Goal: Task Accomplishment & Management: Manage account settings

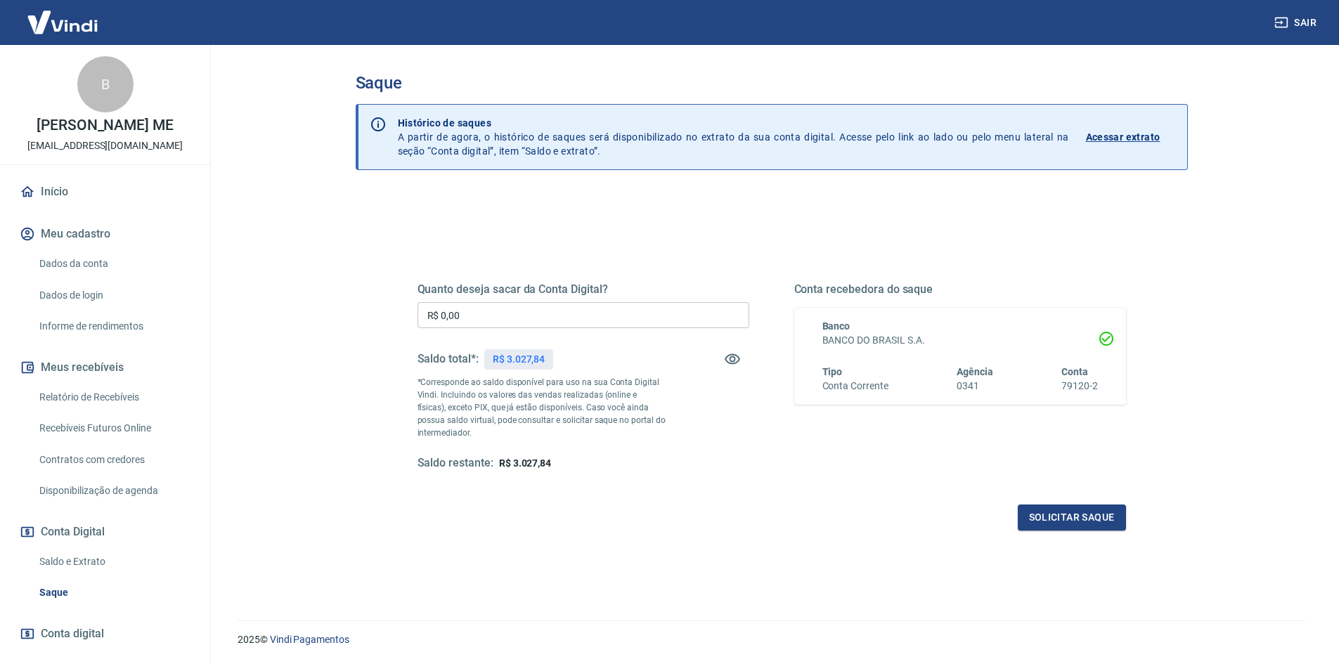
click at [506, 305] on input "R$ 0,00" at bounding box center [583, 315] width 332 height 26
type input "R$ 3.027,84"
click at [1057, 522] on button "Solicitar saque" at bounding box center [1072, 518] width 108 height 26
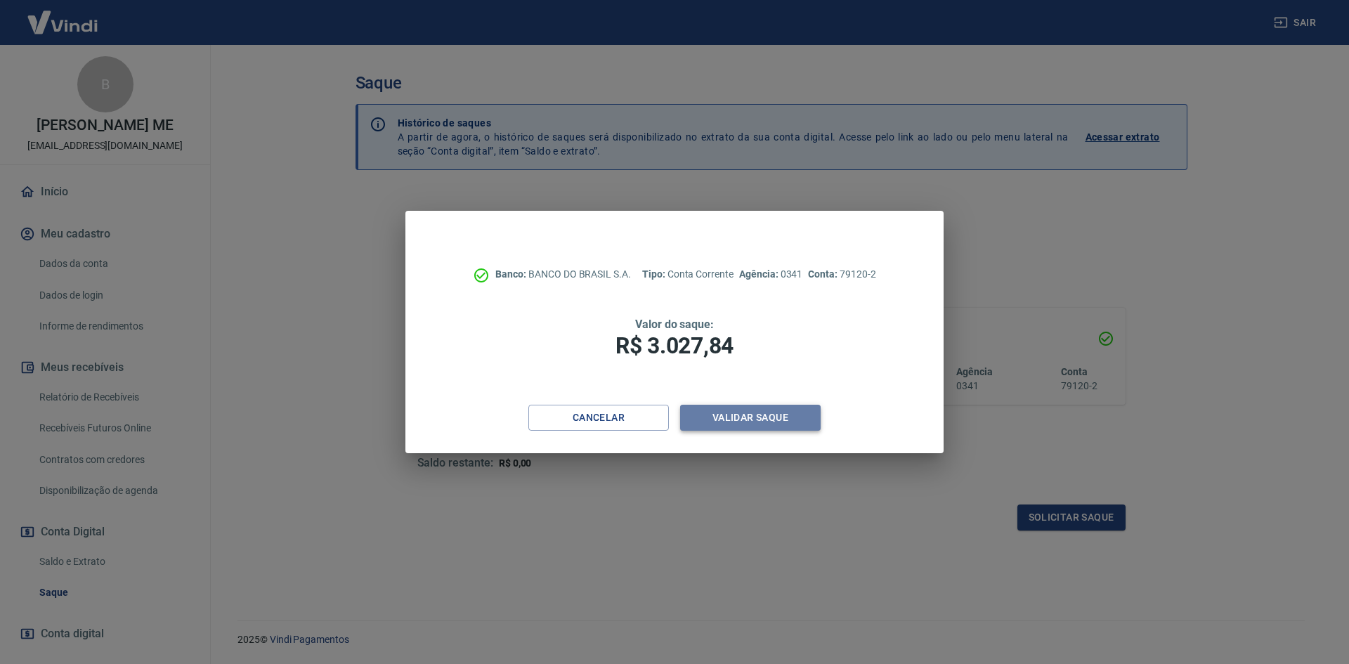
click at [737, 420] on button "Validar saque" at bounding box center [750, 418] width 141 height 26
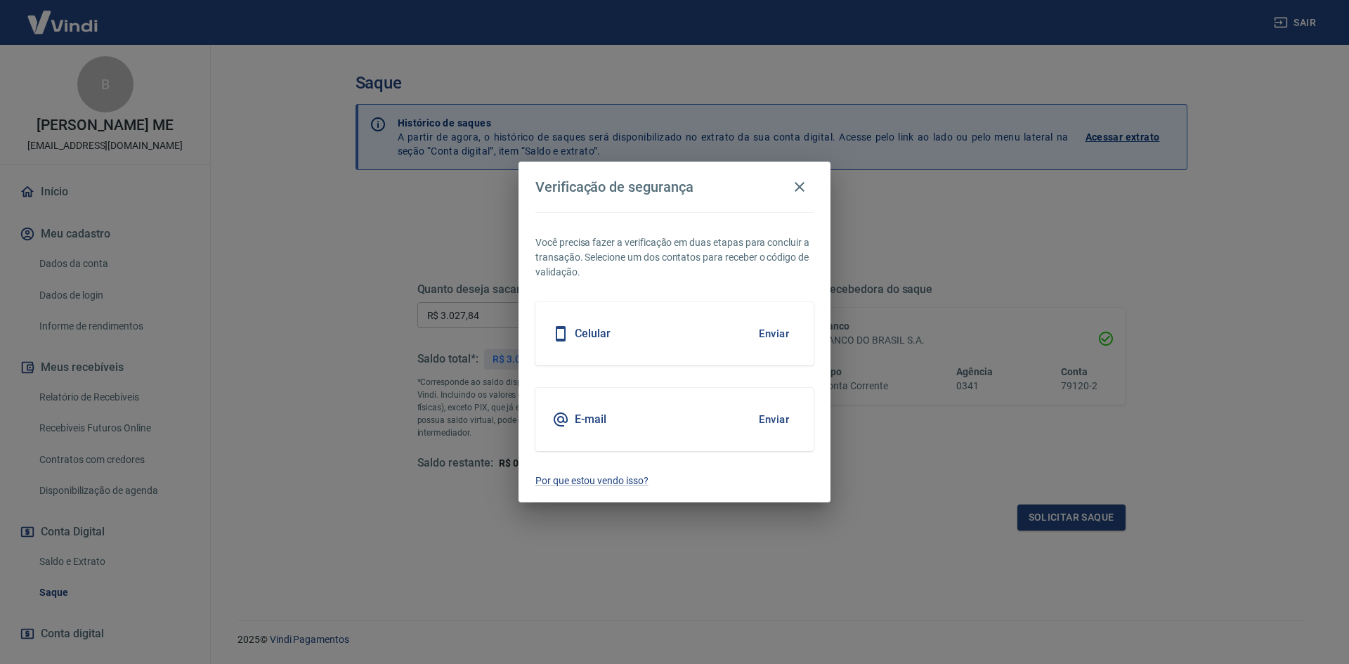
click at [668, 331] on div "Celular Enviar" at bounding box center [675, 333] width 278 height 63
click at [777, 333] on button "Enviar" at bounding box center [774, 334] width 46 height 30
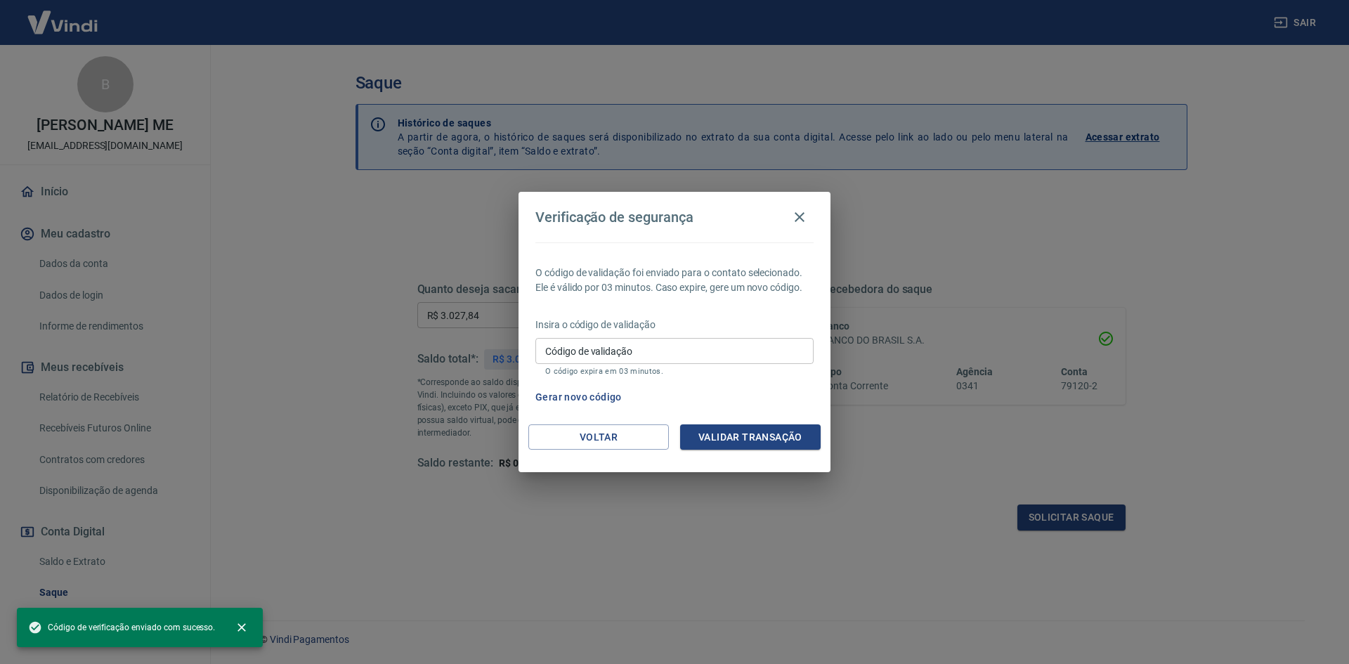
click at [766, 353] on input "Código de validação" at bounding box center [675, 351] width 278 height 26
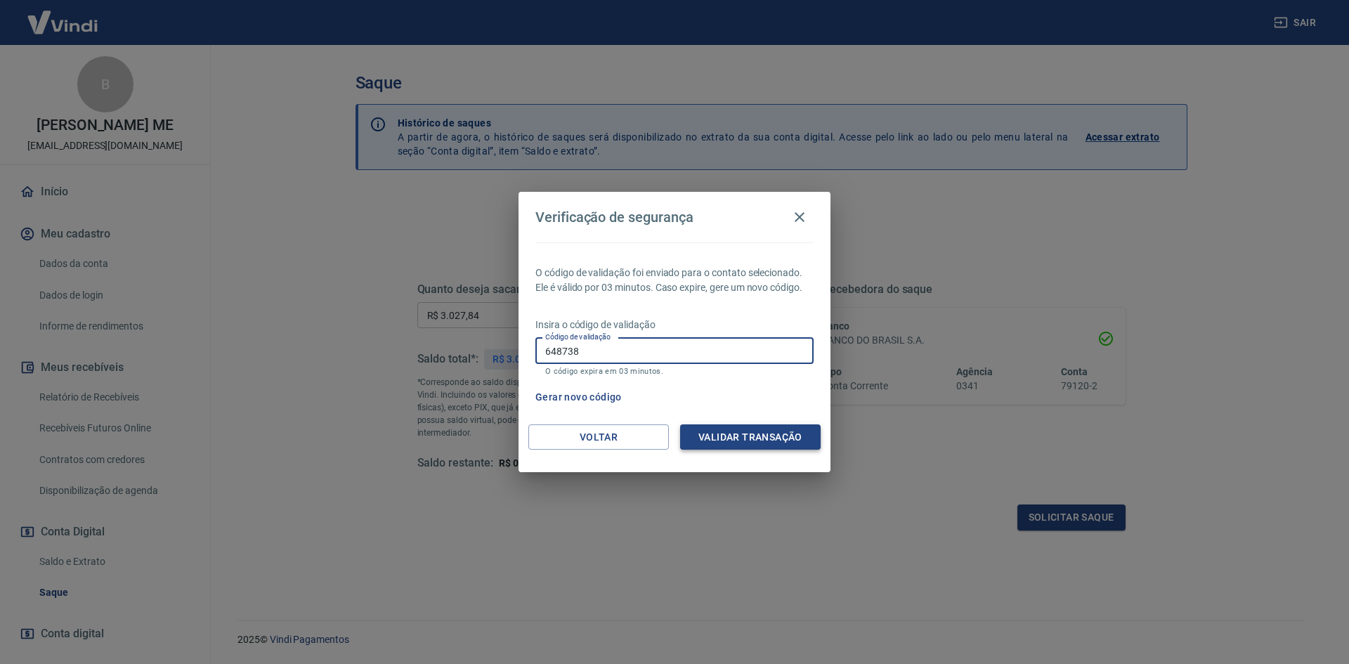
type input "648738"
click at [730, 438] on button "Validar transação" at bounding box center [750, 437] width 141 height 26
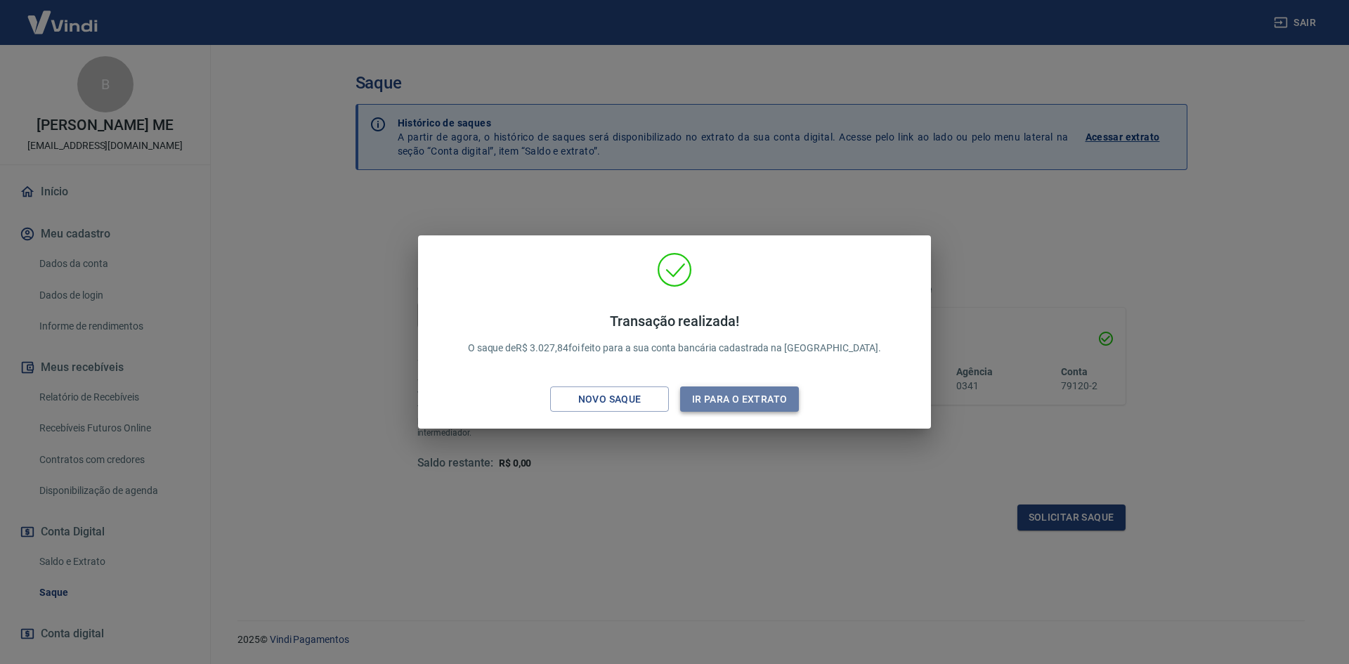
click at [722, 405] on button "Ir para o extrato" at bounding box center [739, 400] width 119 height 26
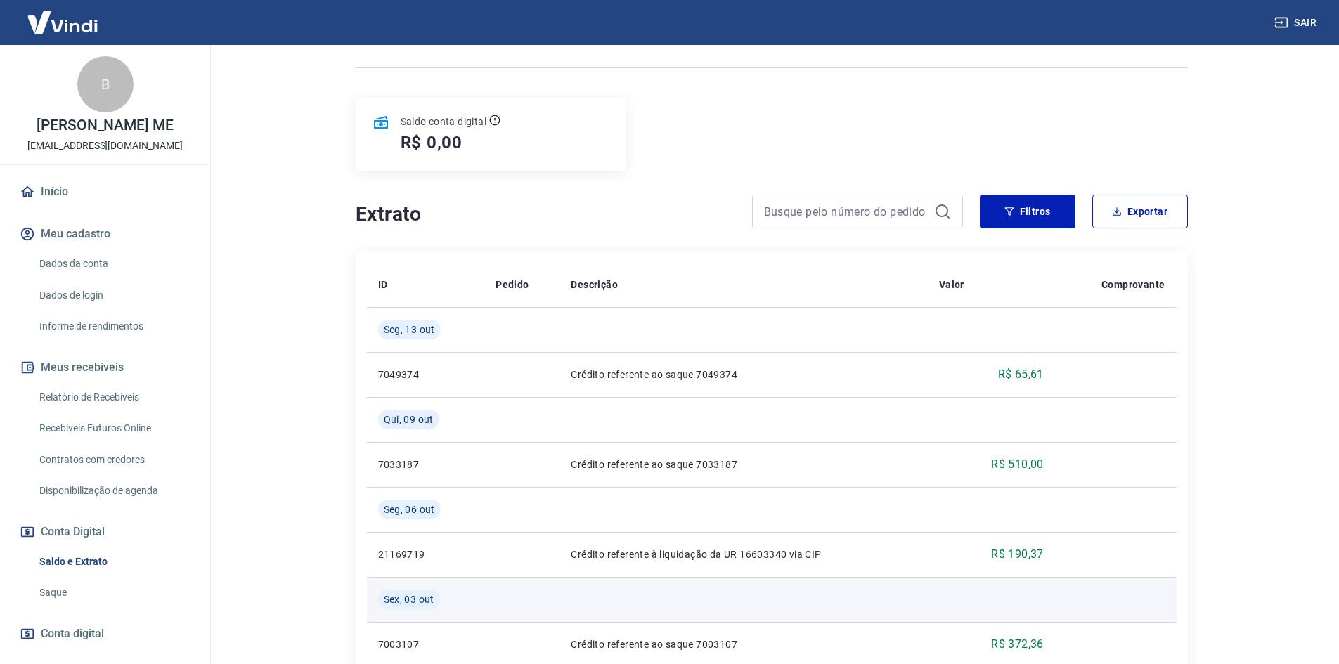
scroll to position [70, 0]
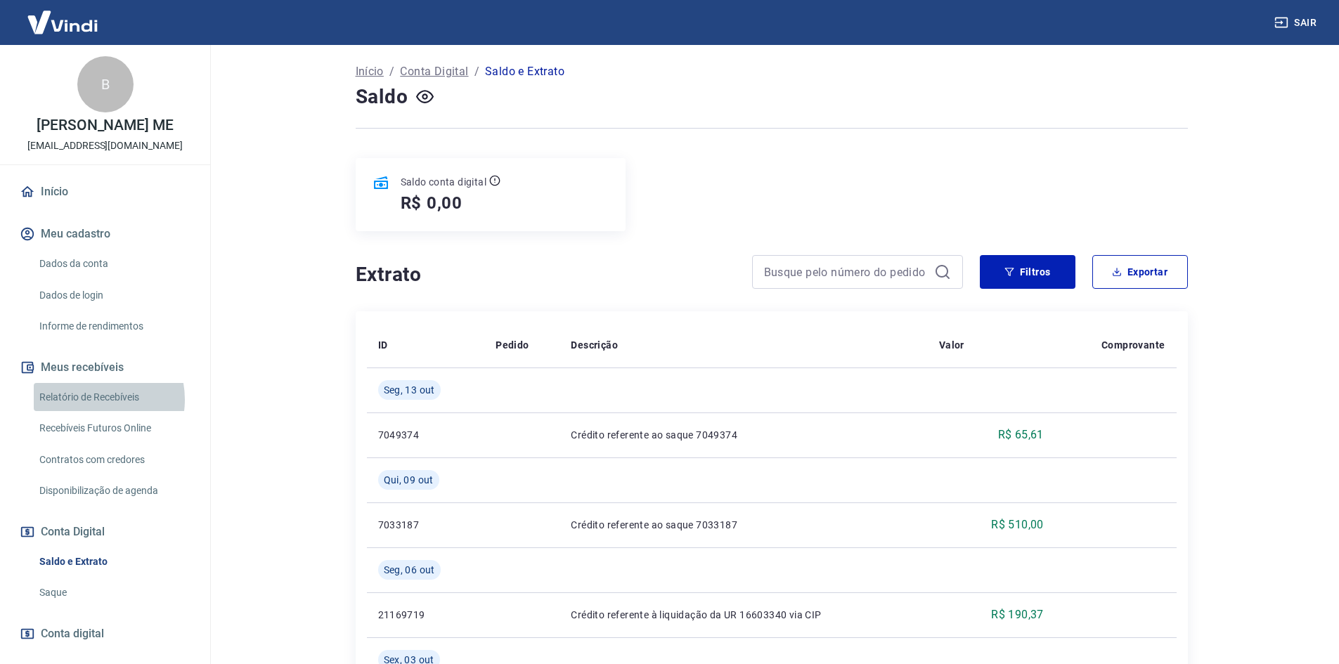
click at [96, 412] on link "Relatório de Recebíveis" at bounding box center [114, 397] width 160 height 29
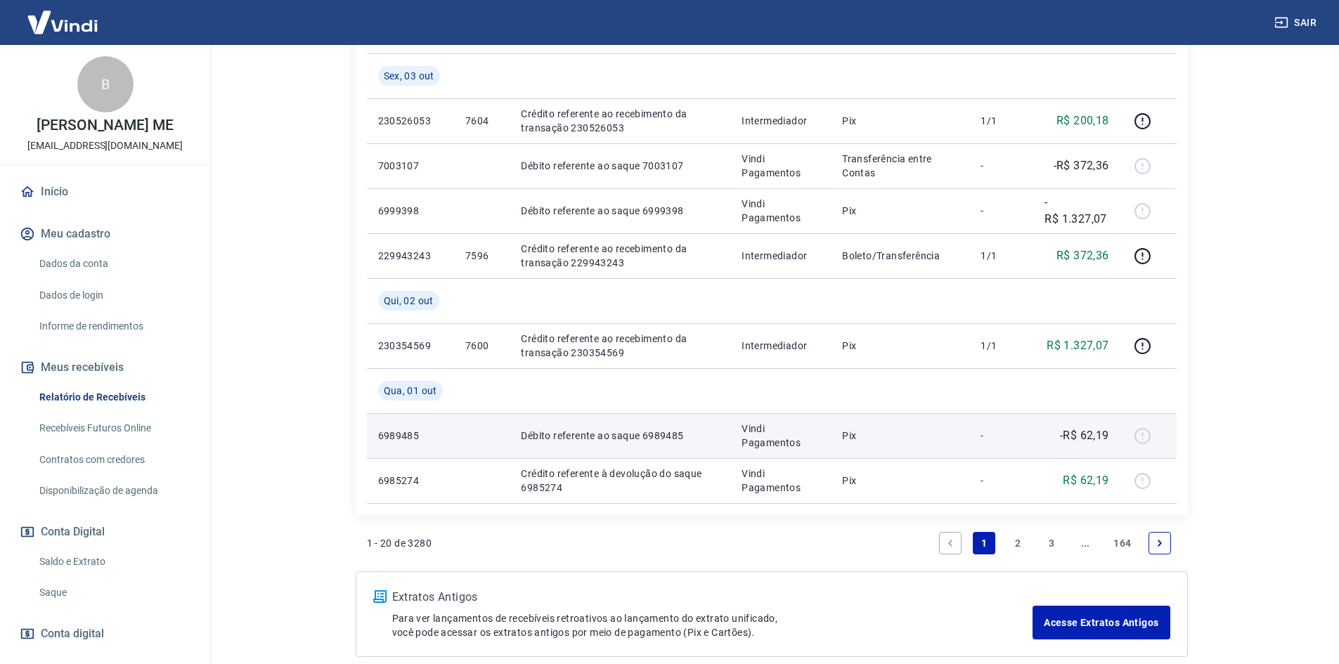
scroll to position [1273, 0]
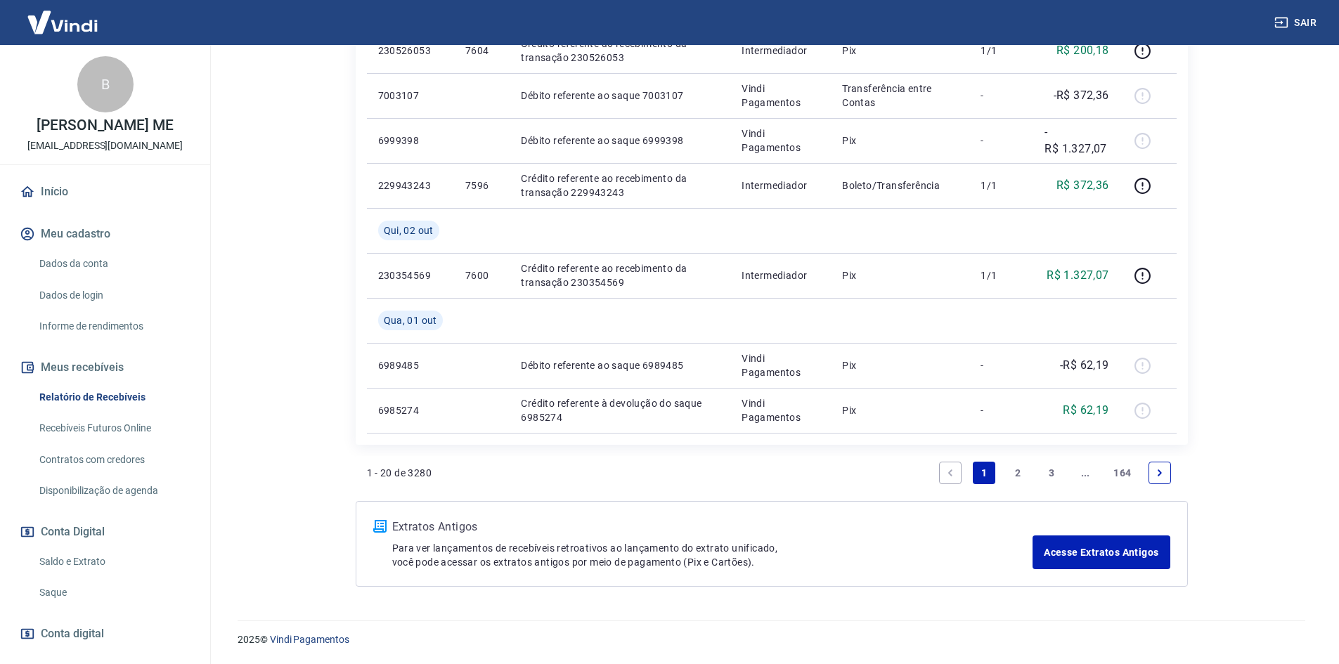
click at [1160, 474] on icon "Next page" at bounding box center [1160, 473] width 10 height 10
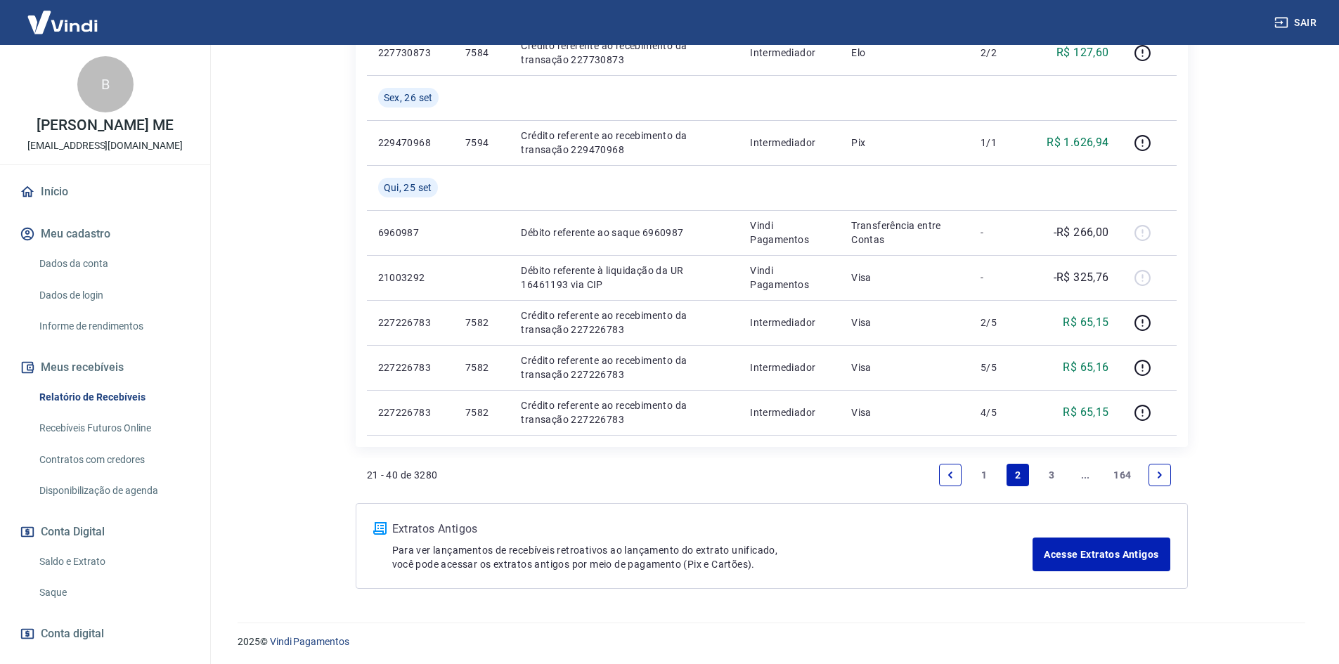
scroll to position [1048, 0]
click at [1052, 472] on link "3" at bounding box center [1051, 473] width 22 height 22
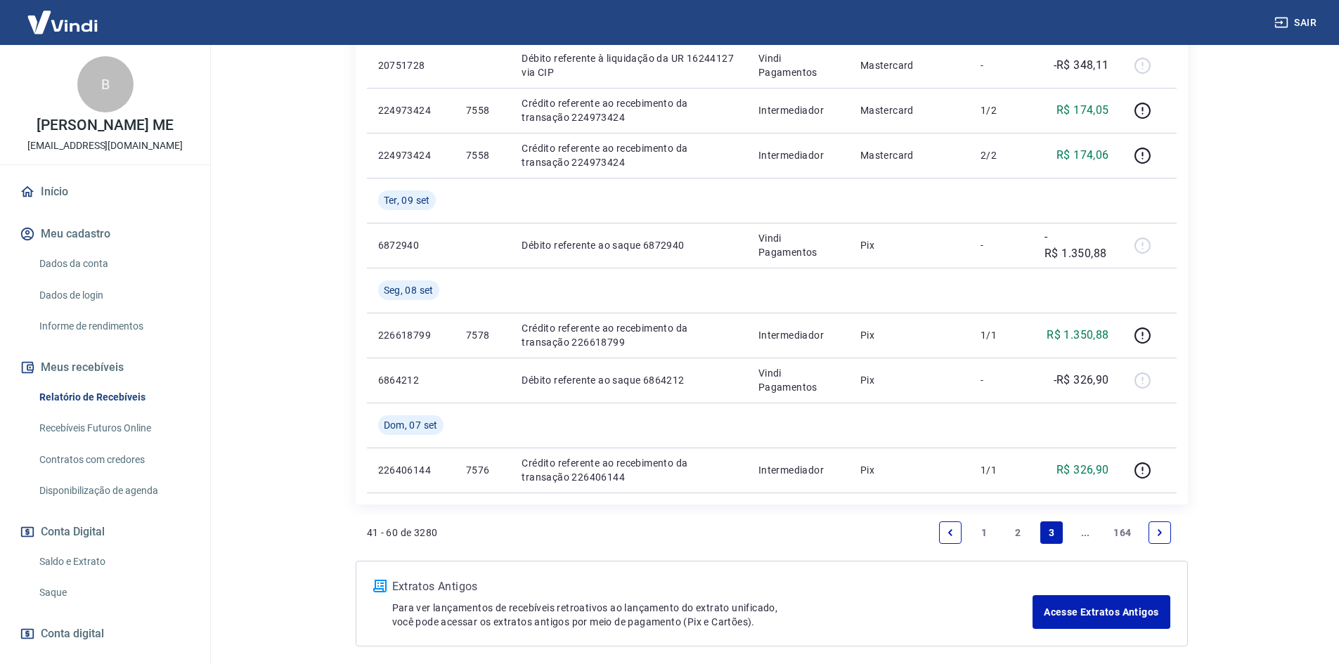
scroll to position [1113, 0]
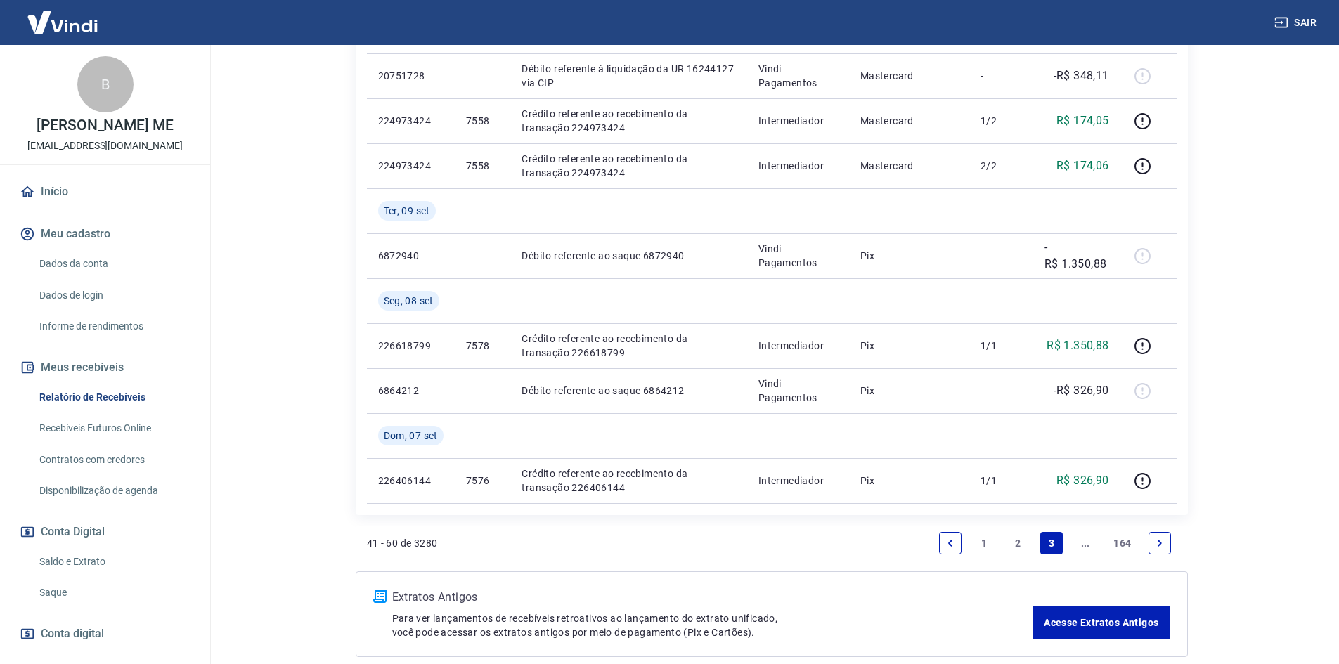
click at [1158, 538] on icon "Next page" at bounding box center [1160, 543] width 10 height 10
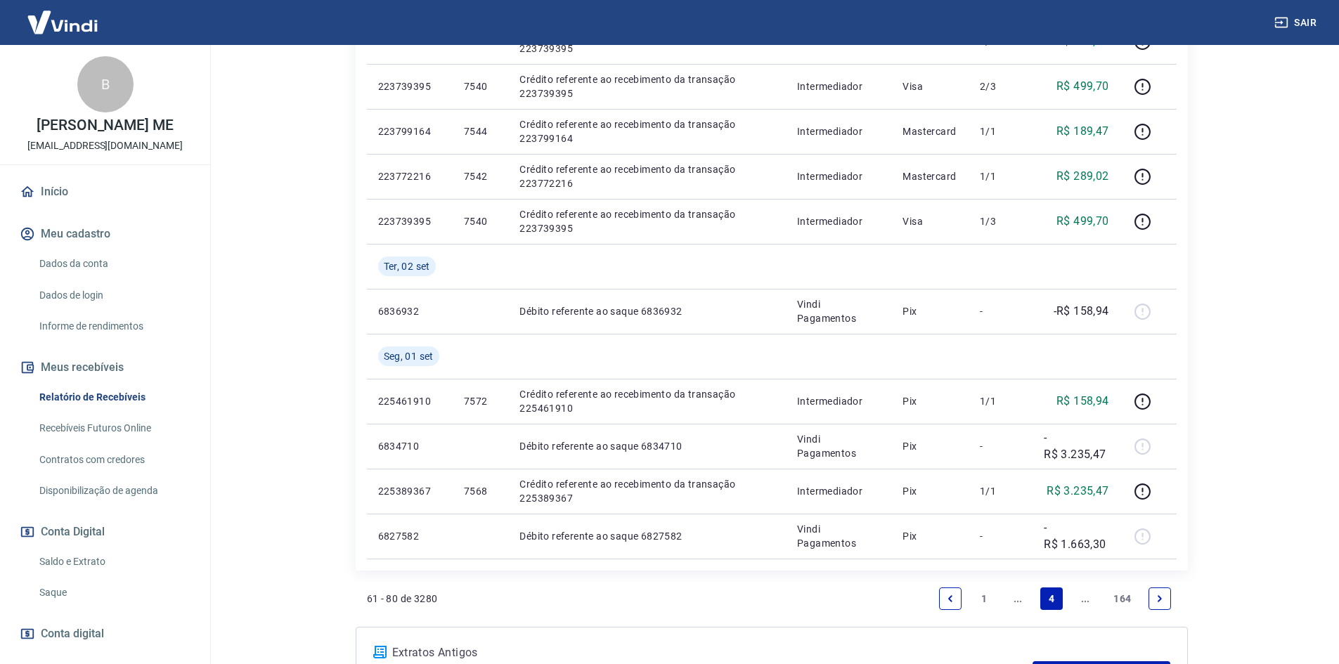
scroll to position [862, 0]
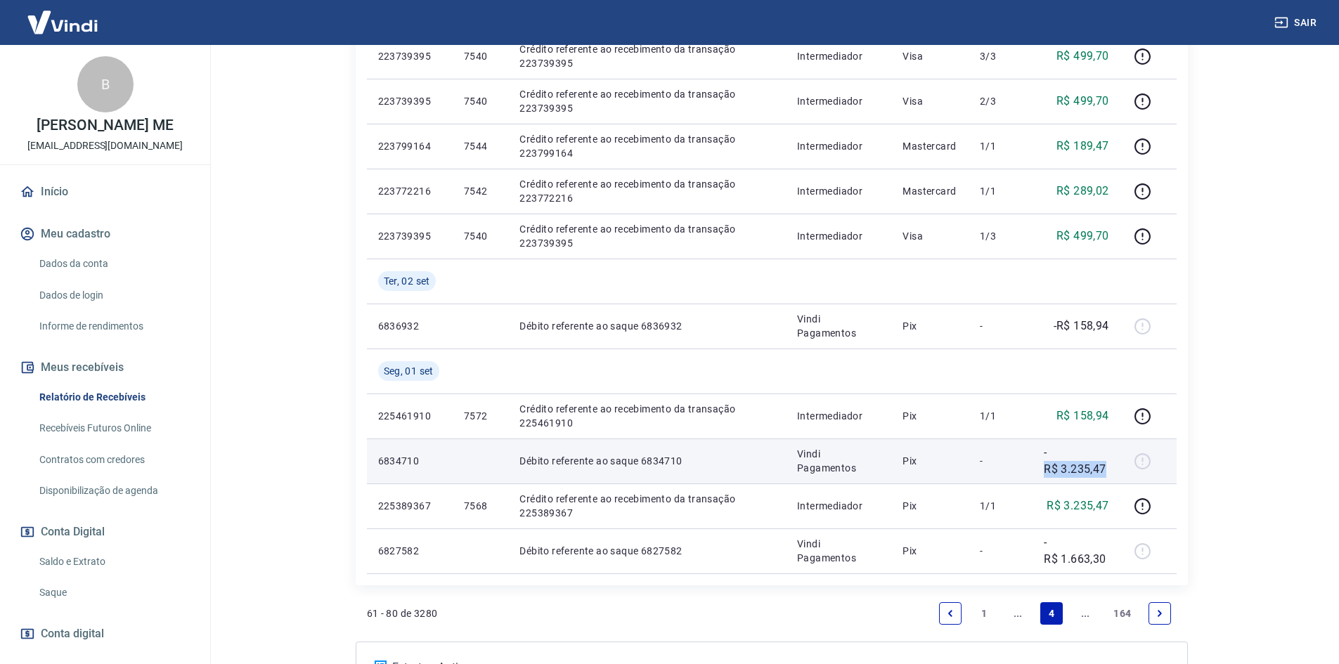
drag, startPoint x: 1103, startPoint y: 465, endPoint x: 1044, endPoint y: 477, distance: 60.9
click at [1044, 477] on td "-R$ 3.235,47" at bounding box center [1075, 461] width 87 height 45
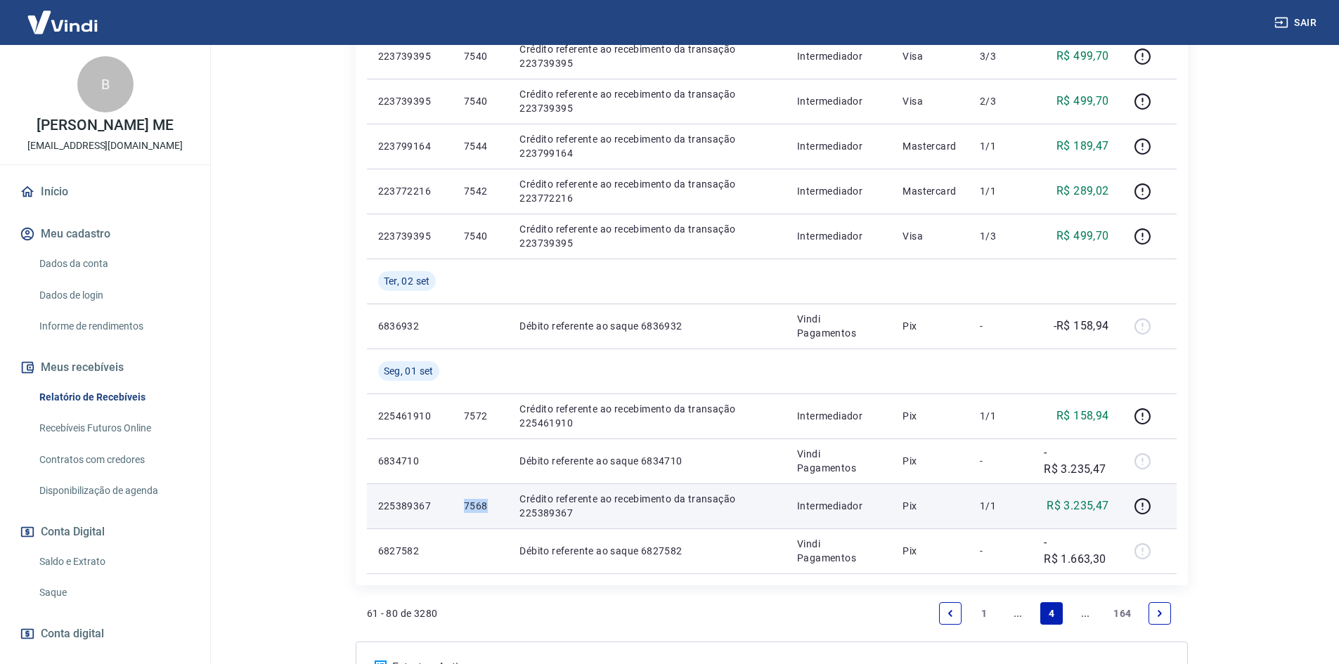
drag, startPoint x: 493, startPoint y: 500, endPoint x: 462, endPoint y: 503, distance: 31.1
click at [462, 503] on td "7568" at bounding box center [481, 506] width 56 height 45
copy p "7568"
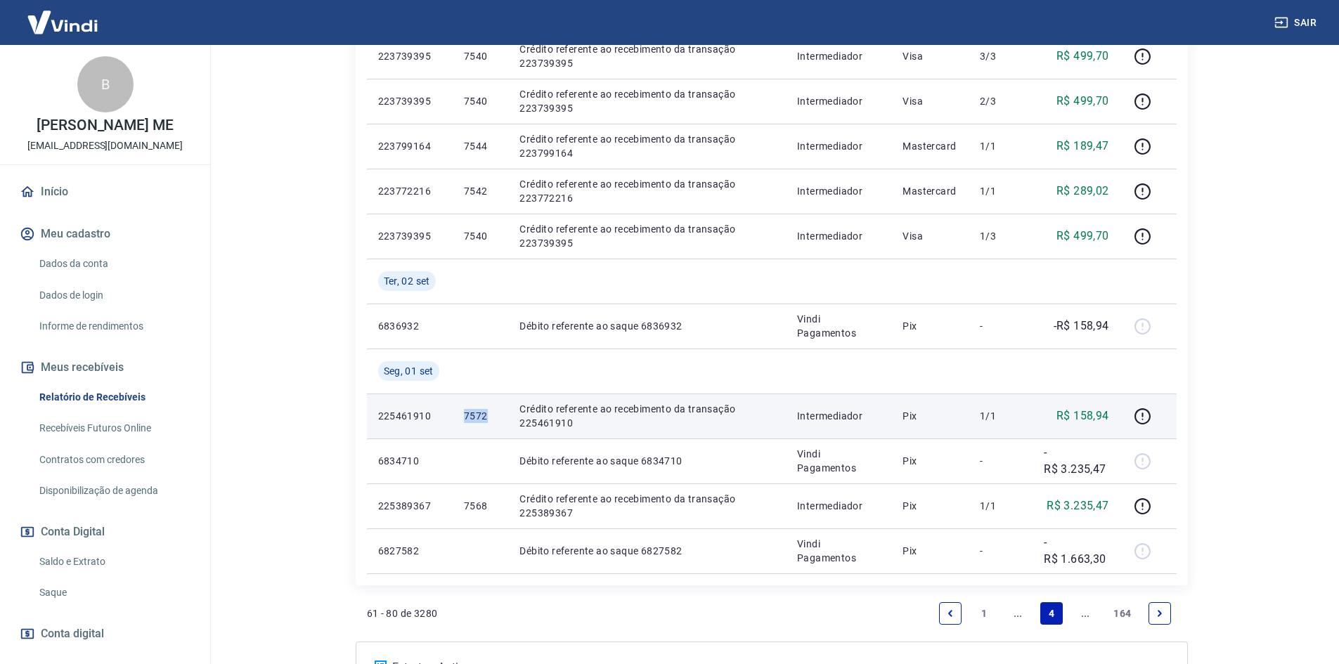
drag, startPoint x: 488, startPoint y: 411, endPoint x: 455, endPoint y: 421, distance: 33.8
click at [455, 421] on td "7572" at bounding box center [481, 416] width 56 height 45
copy p "7572"
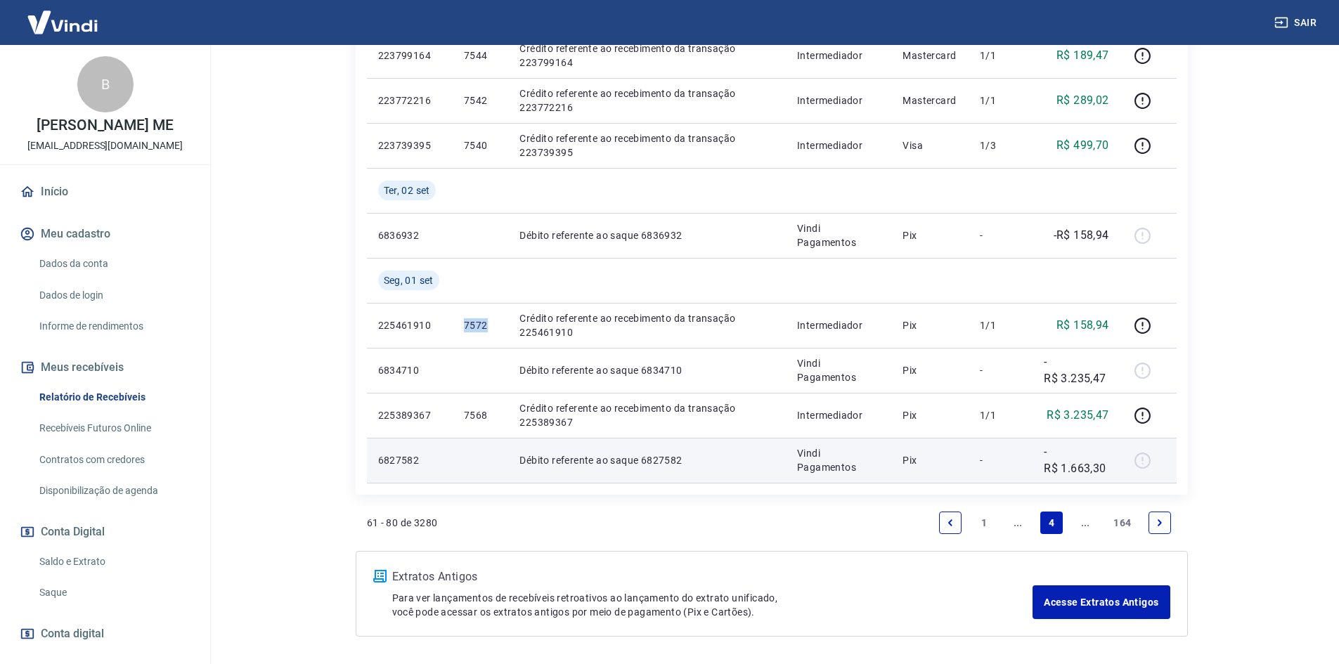
scroll to position [1003, 0]
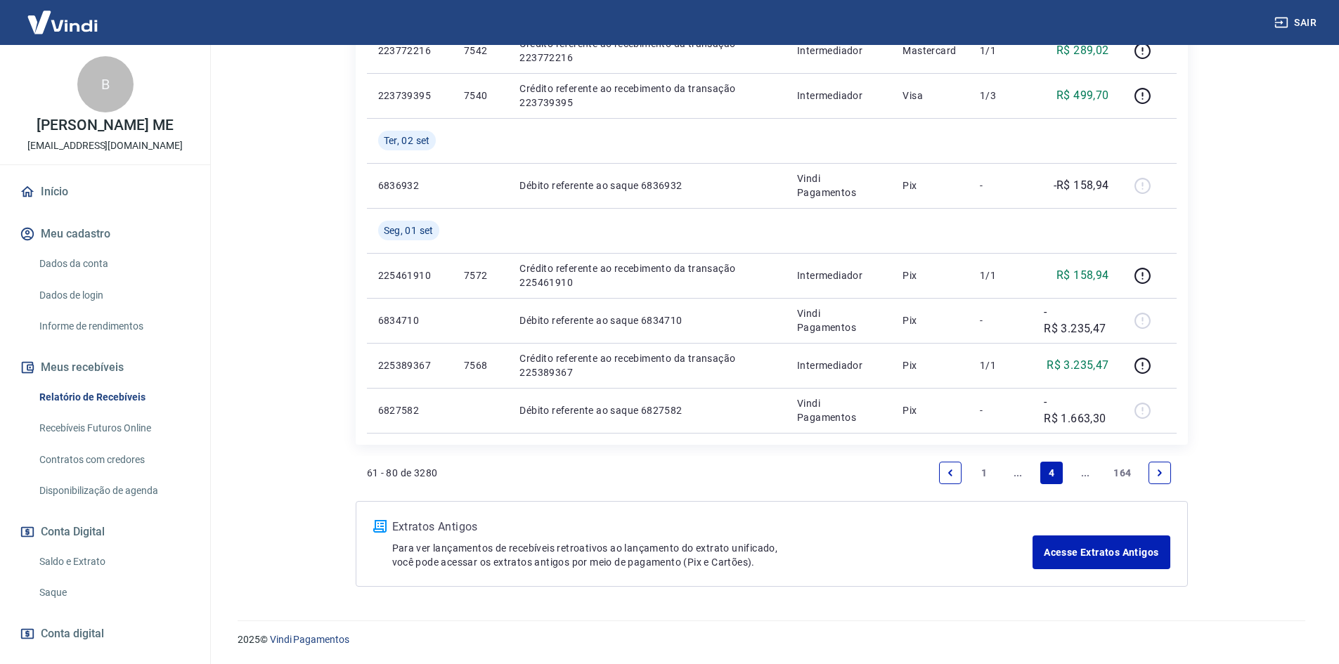
click at [1018, 473] on link "..." at bounding box center [1017, 473] width 22 height 22
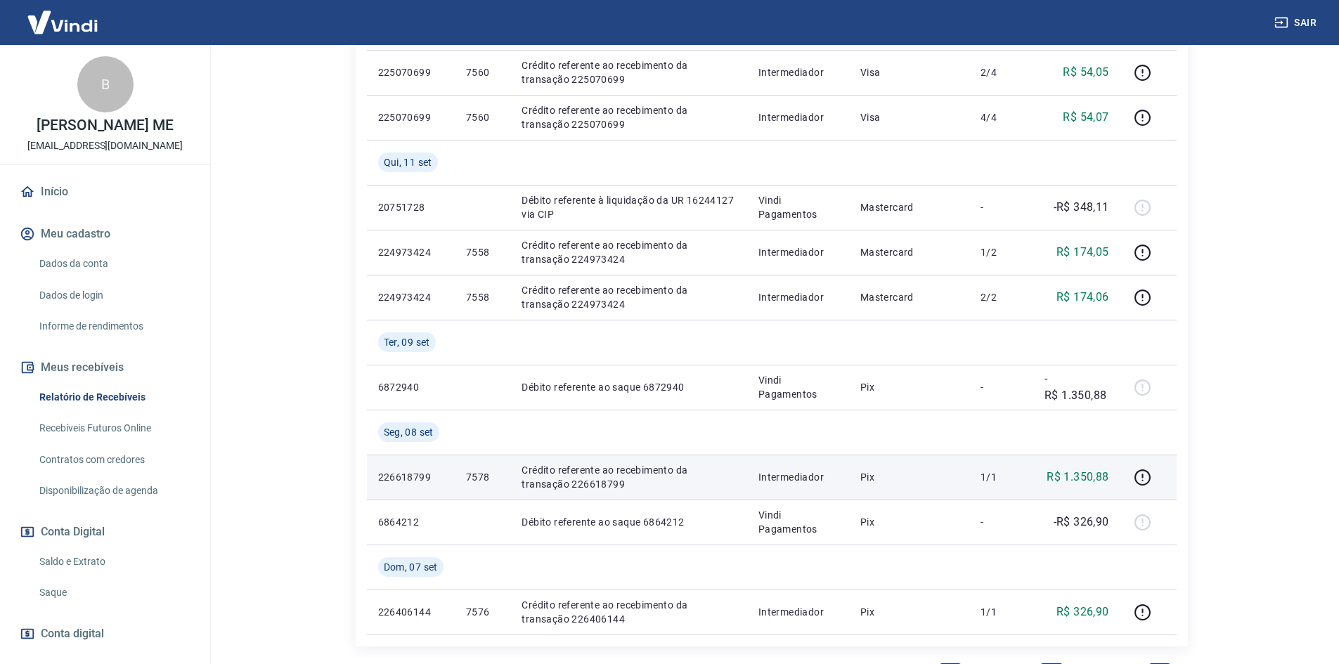
scroll to position [984, 0]
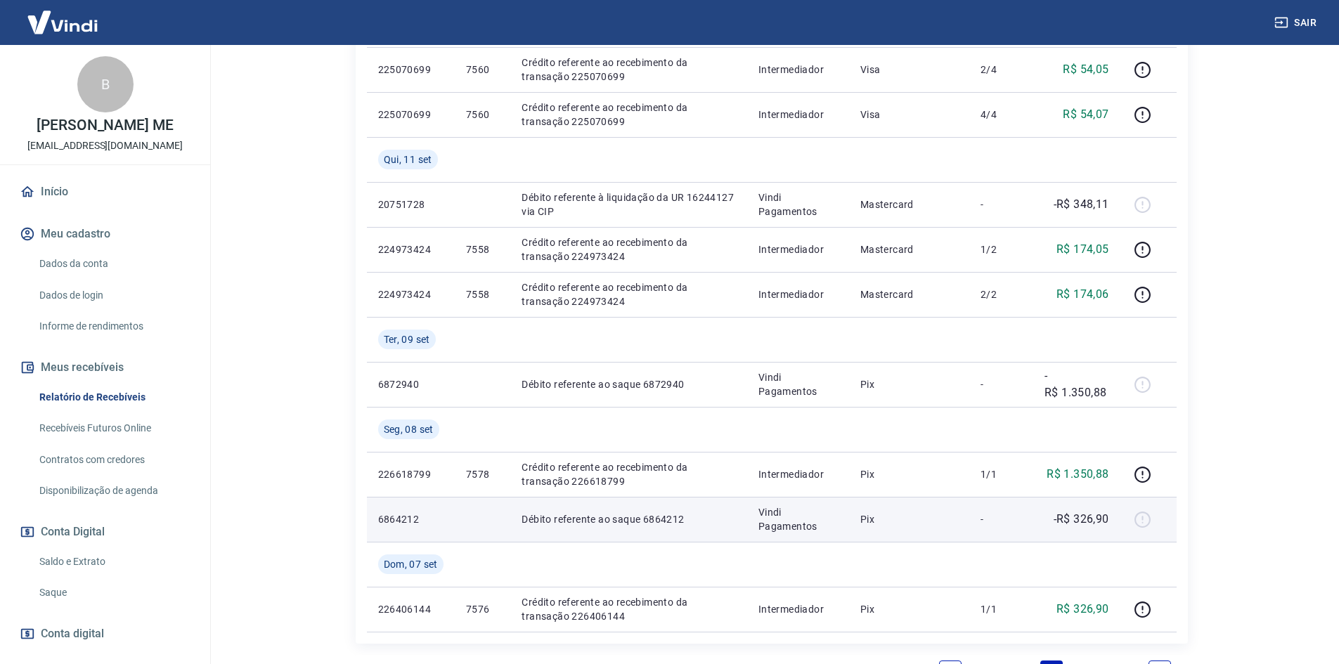
click at [1094, 518] on p "-R$ 326,90" at bounding box center [1082, 519] width 56 height 17
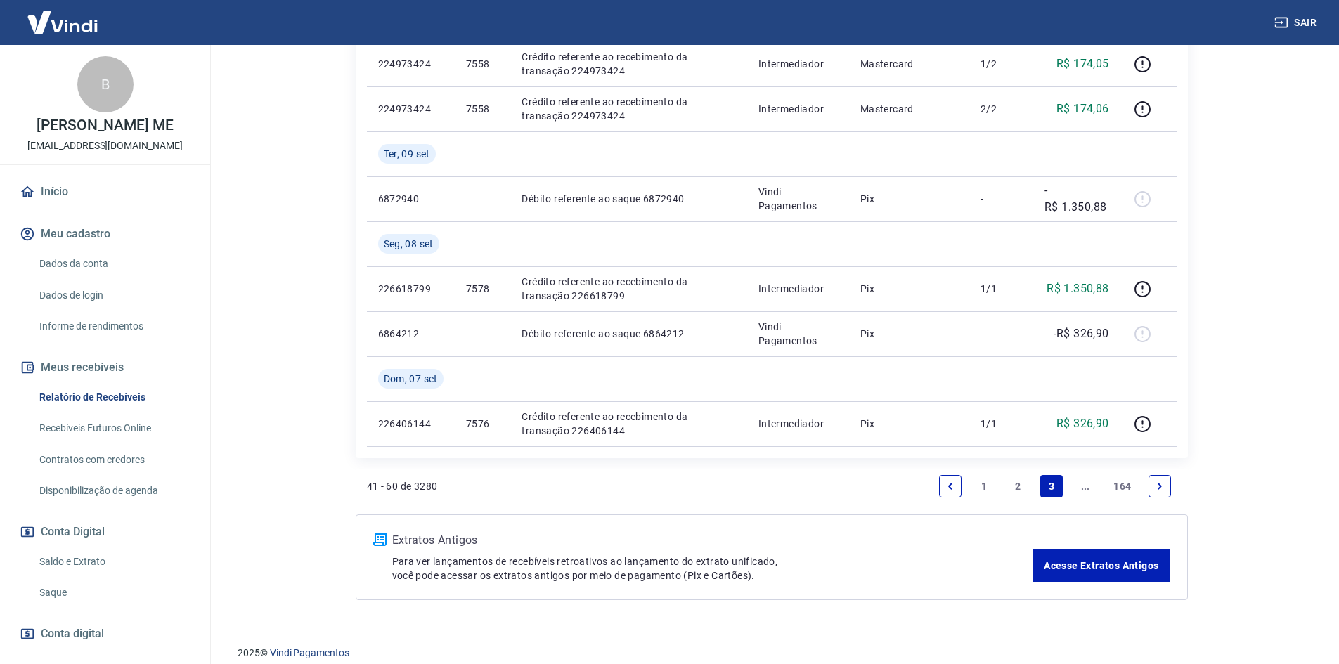
scroll to position [1183, 0]
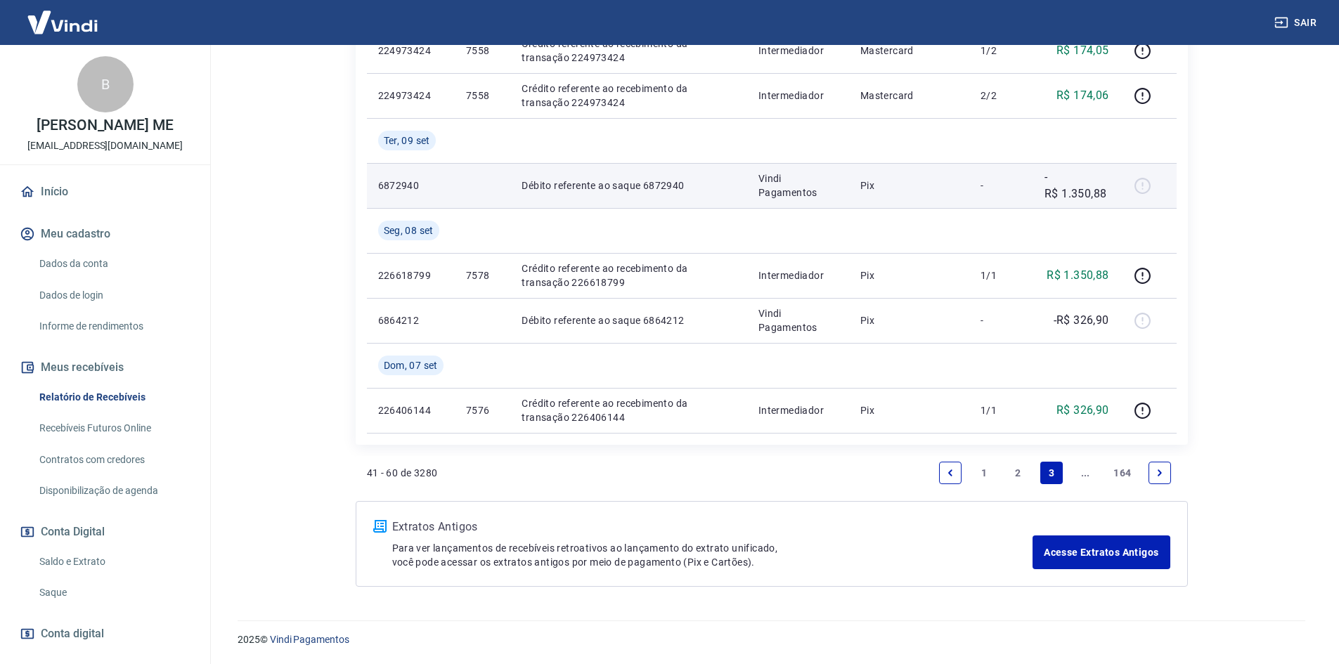
click at [1067, 197] on p "-R$ 1.350,88" at bounding box center [1076, 186] width 65 height 34
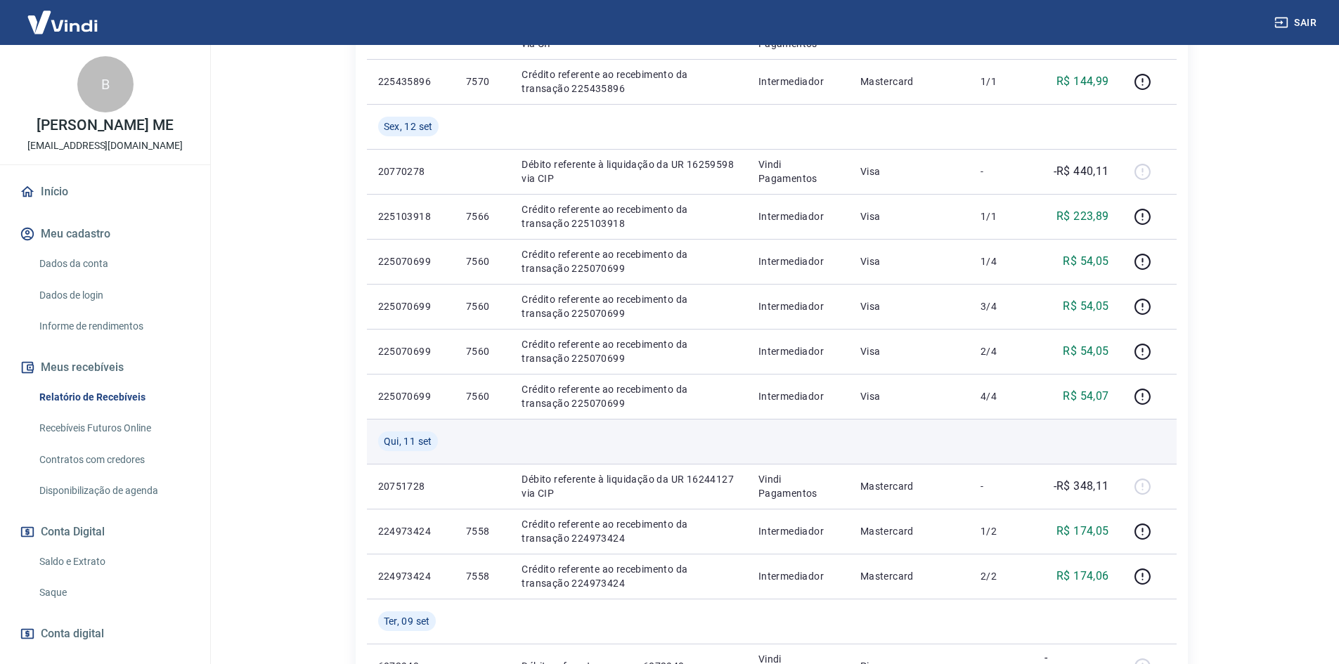
scroll to position [703, 0]
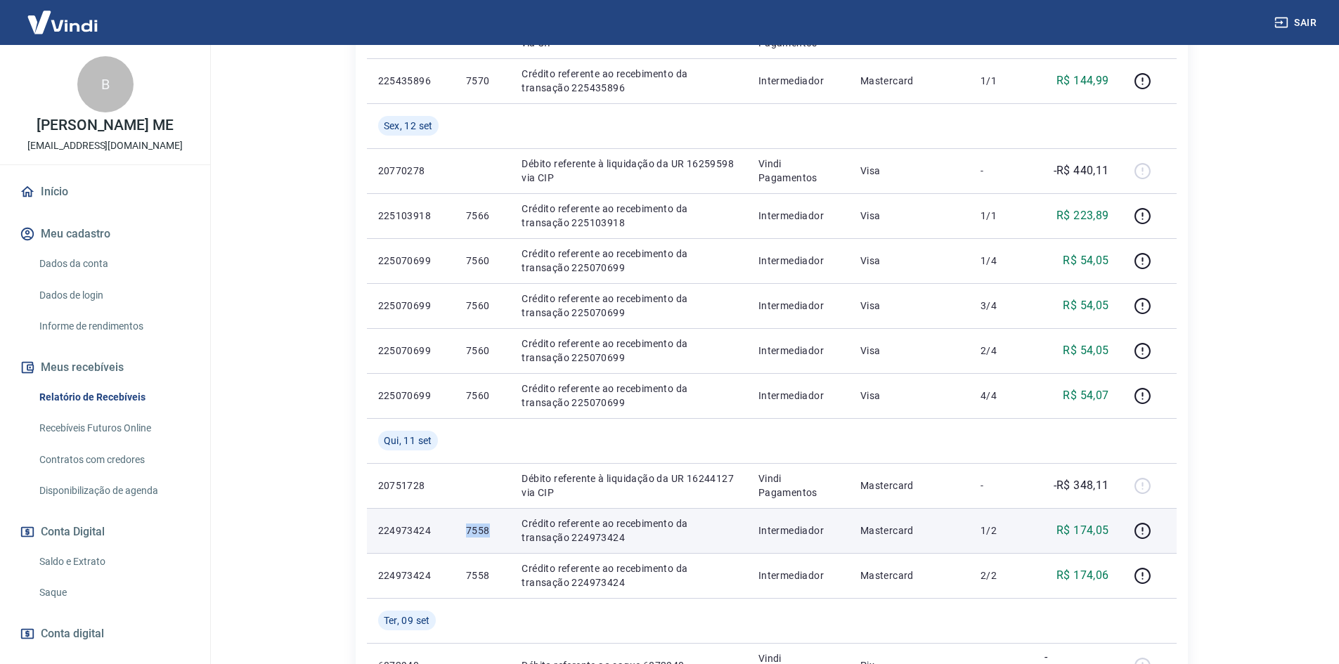
drag, startPoint x: 491, startPoint y: 530, endPoint x: 467, endPoint y: 531, distance: 24.6
click at [467, 531] on p "7558" at bounding box center [482, 531] width 33 height 14
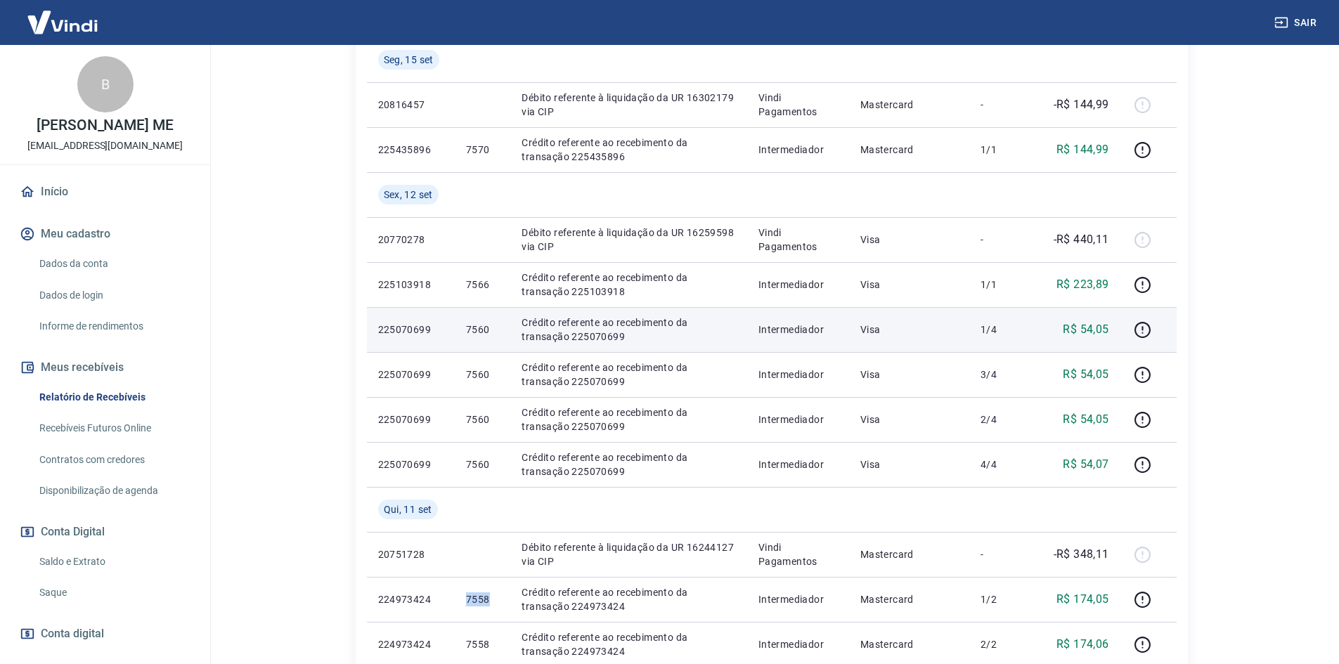
scroll to position [633, 0]
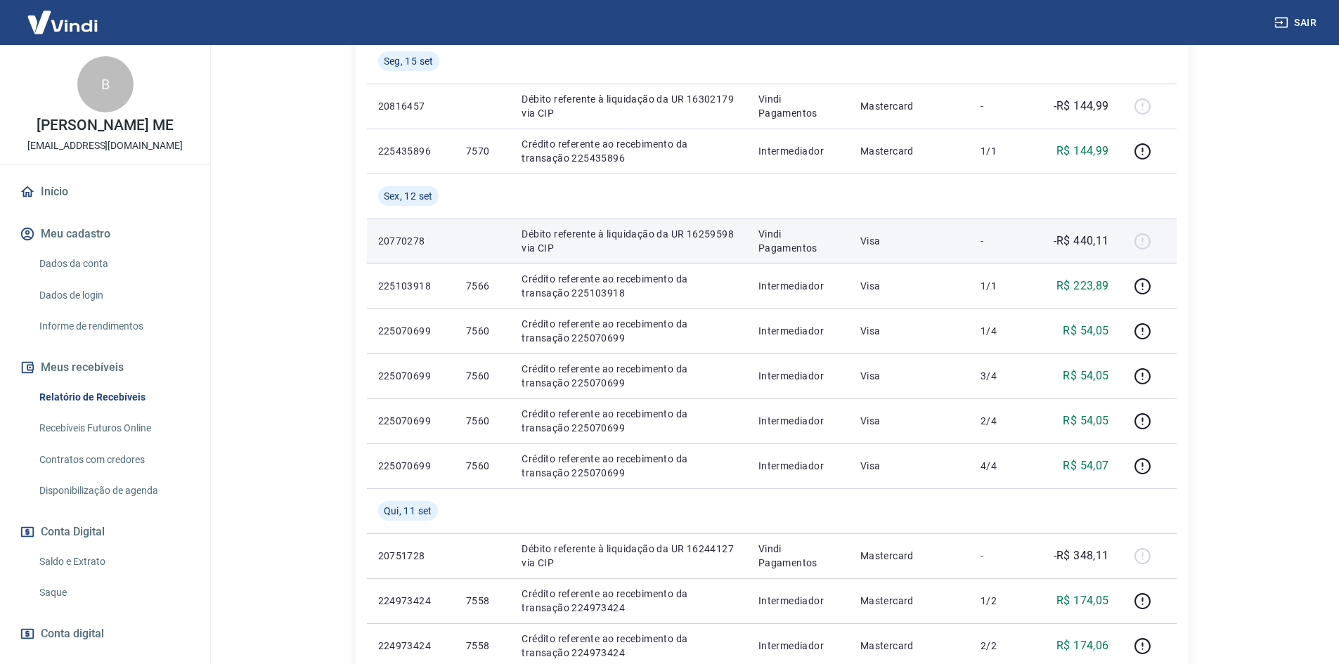
click at [601, 240] on p "Débito referente à liquidação da UR 16259598 via CIP" at bounding box center [628, 241] width 214 height 28
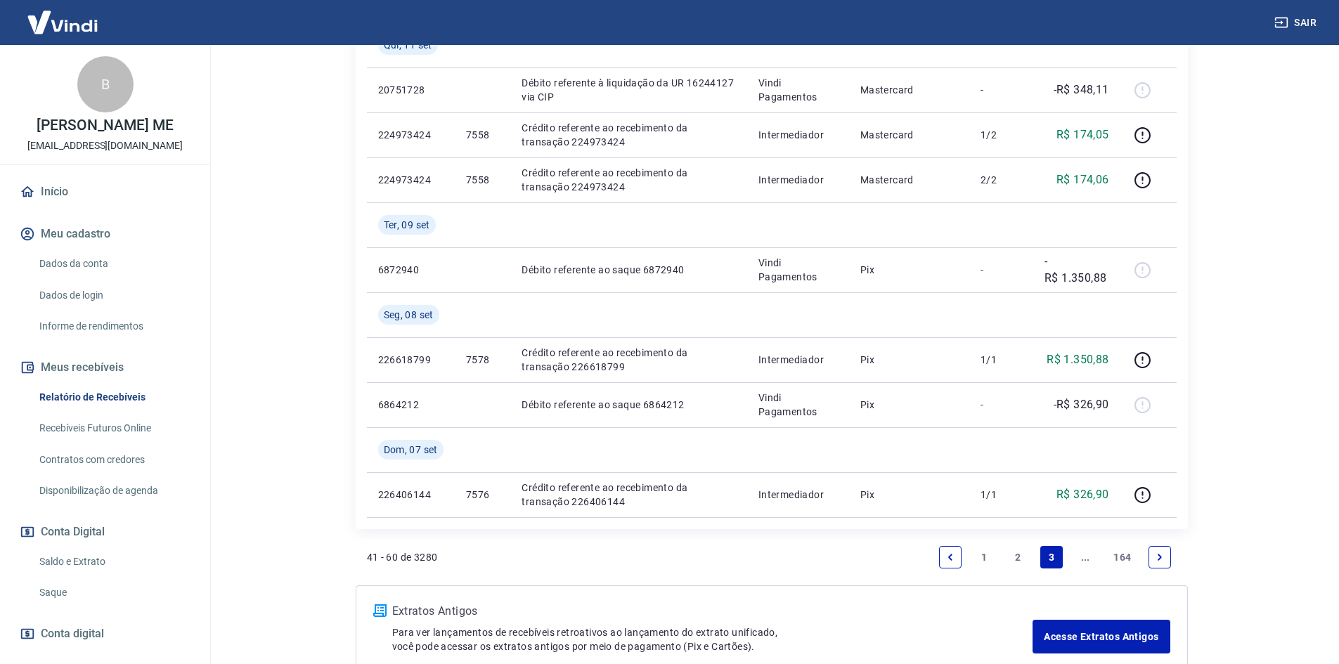
scroll to position [1183, 0]
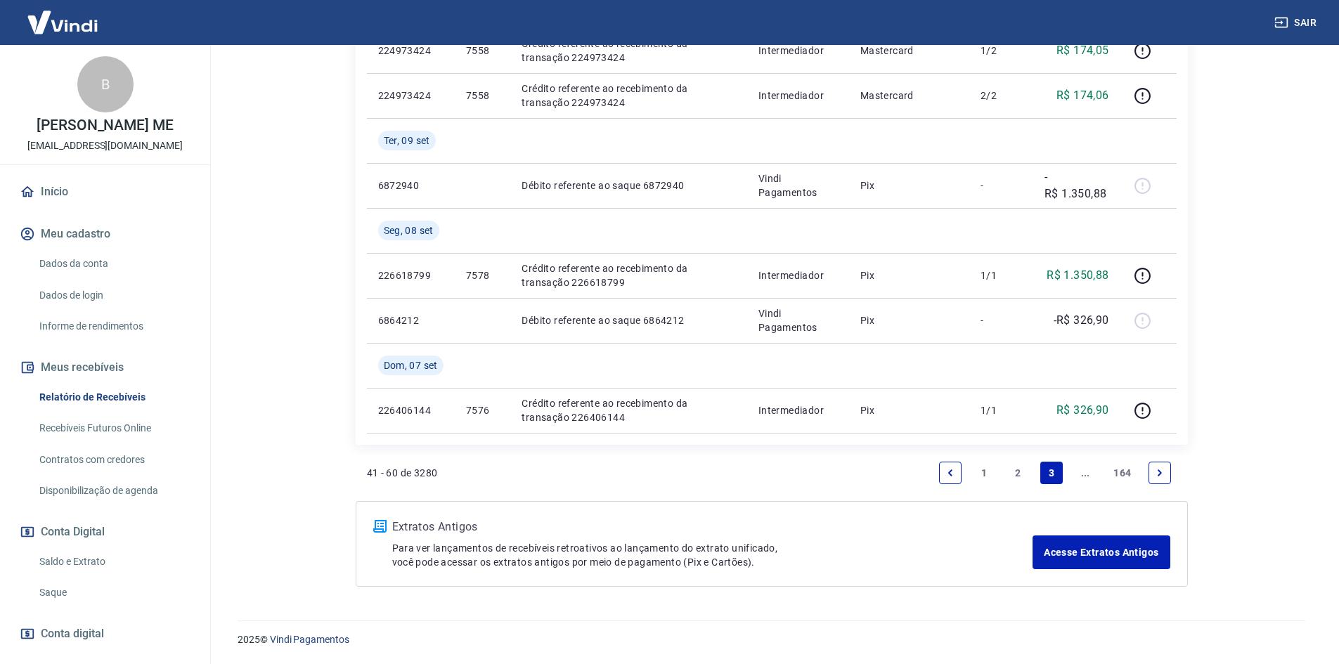
click at [1021, 475] on link "2" at bounding box center [1017, 473] width 22 height 22
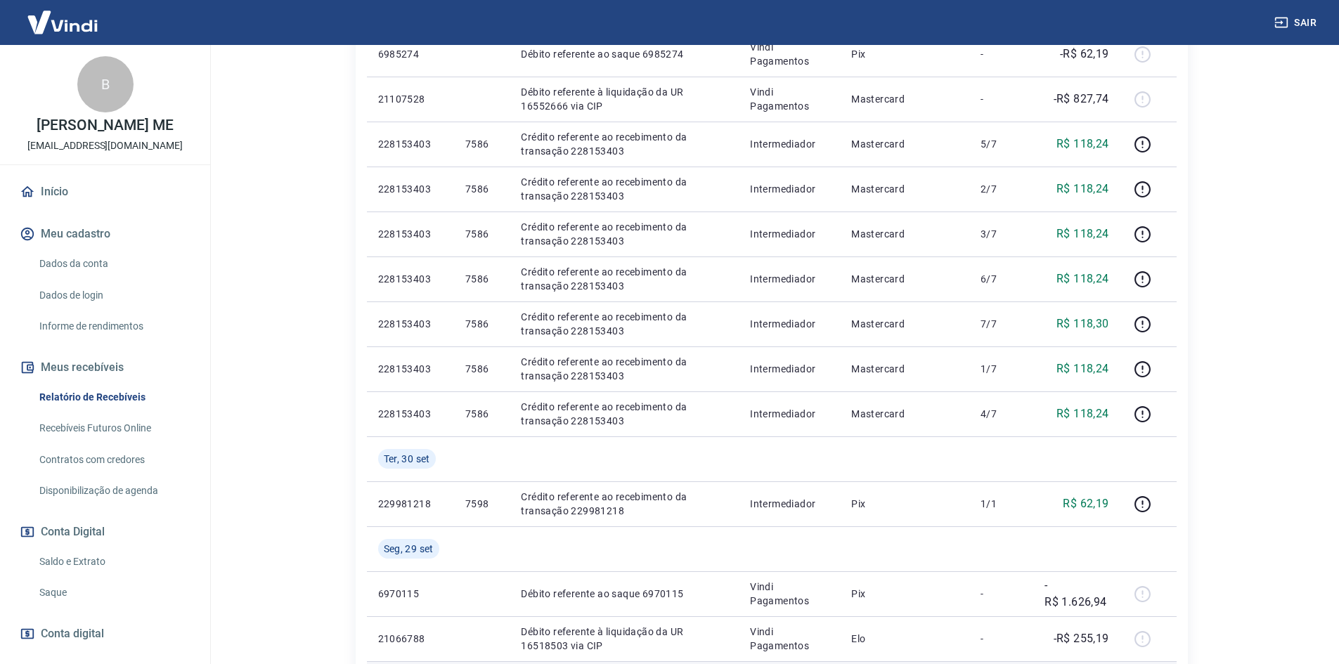
scroll to position [633, 0]
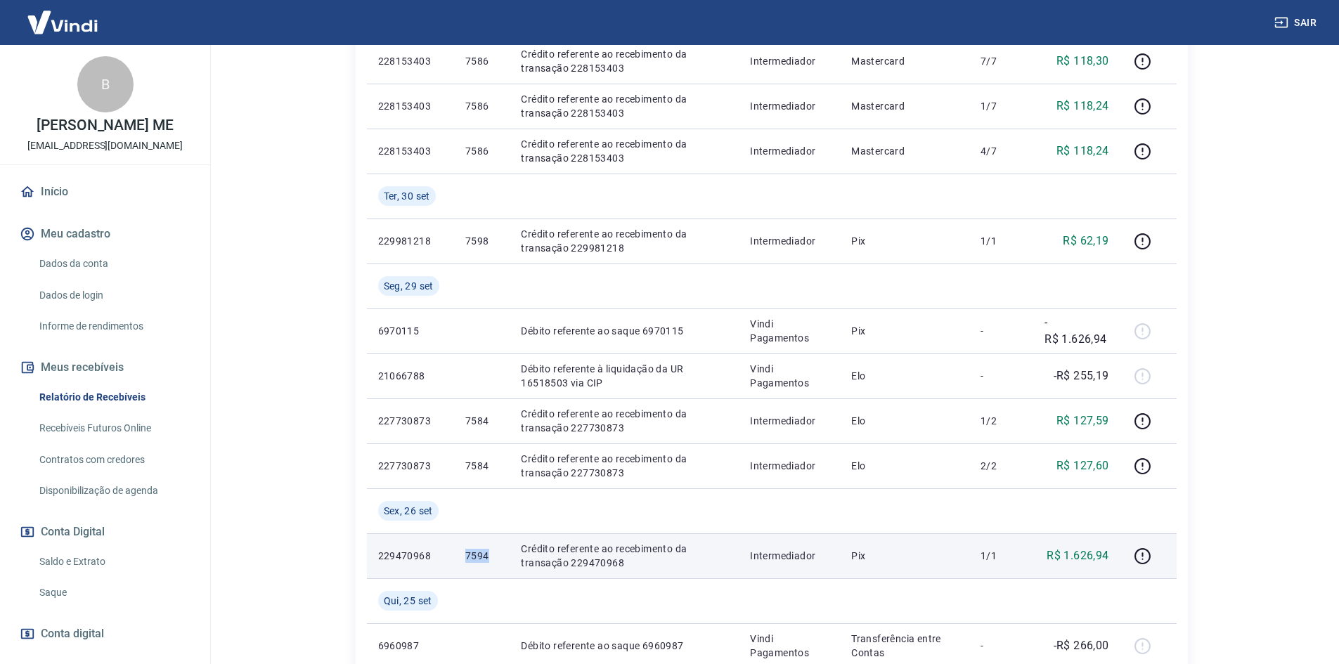
drag, startPoint x: 486, startPoint y: 556, endPoint x: 464, endPoint y: 557, distance: 21.8
click at [465, 557] on p "7594" at bounding box center [481, 556] width 33 height 14
copy p "7594"
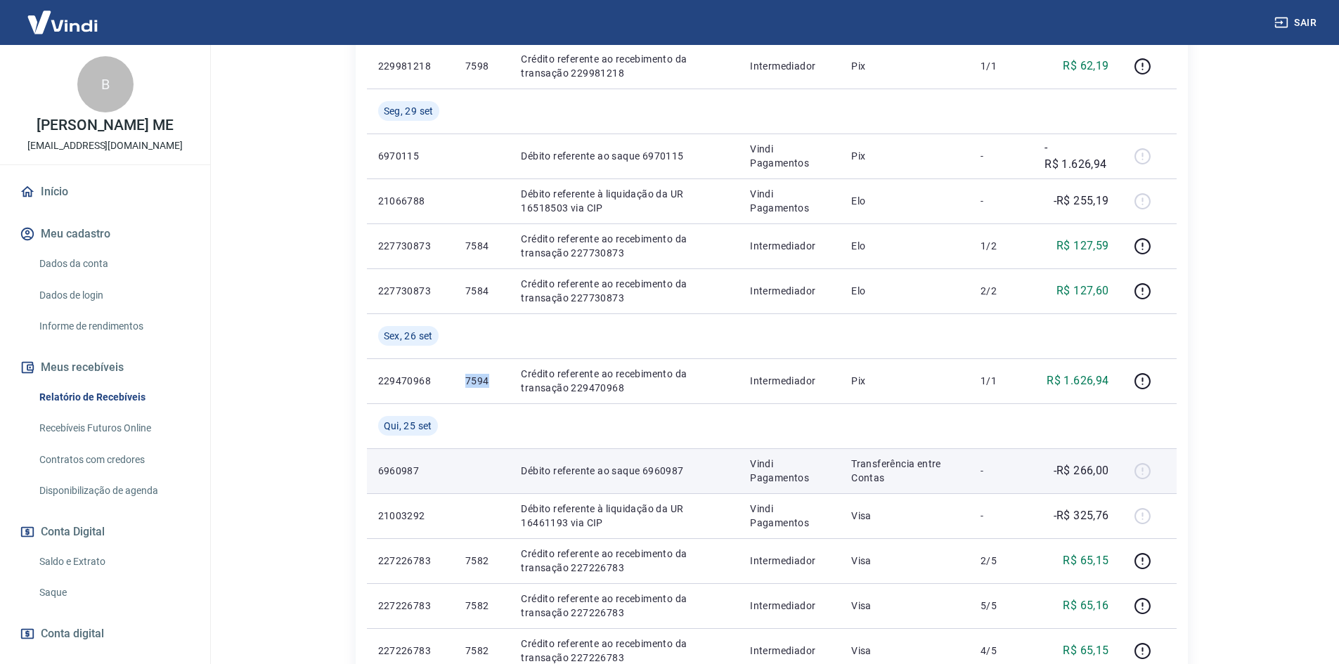
scroll to position [984, 0]
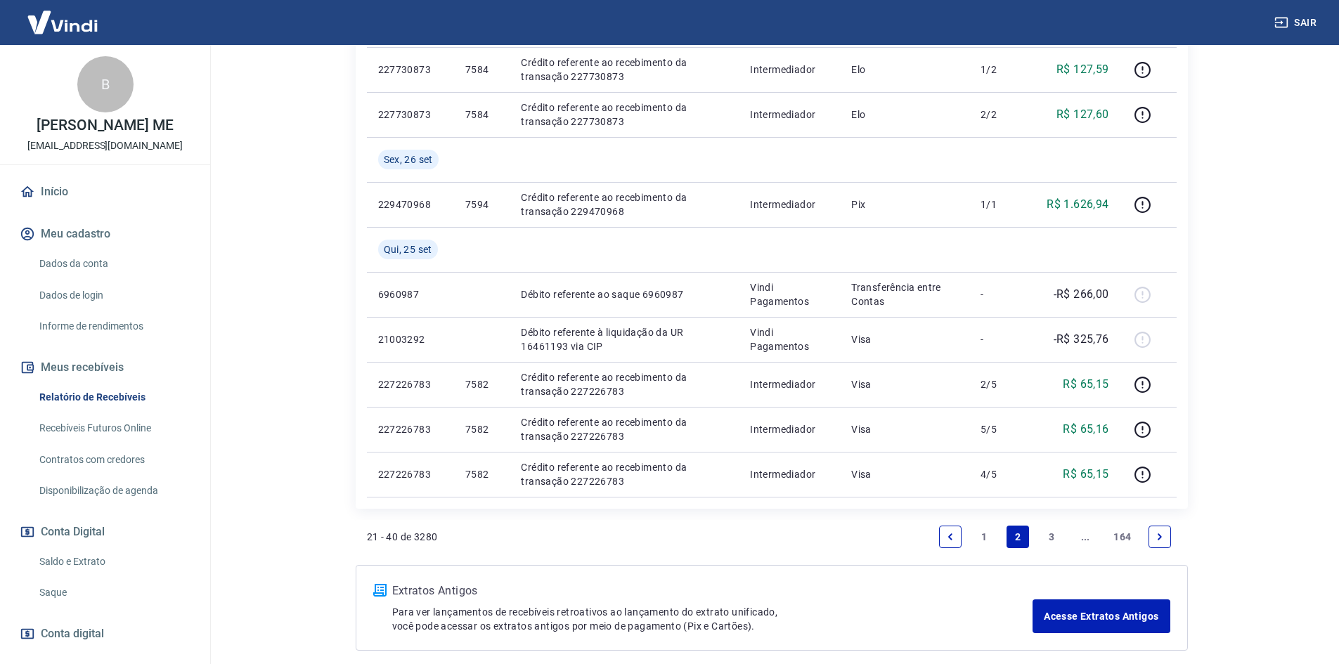
click at [1050, 533] on link "3" at bounding box center [1051, 537] width 22 height 22
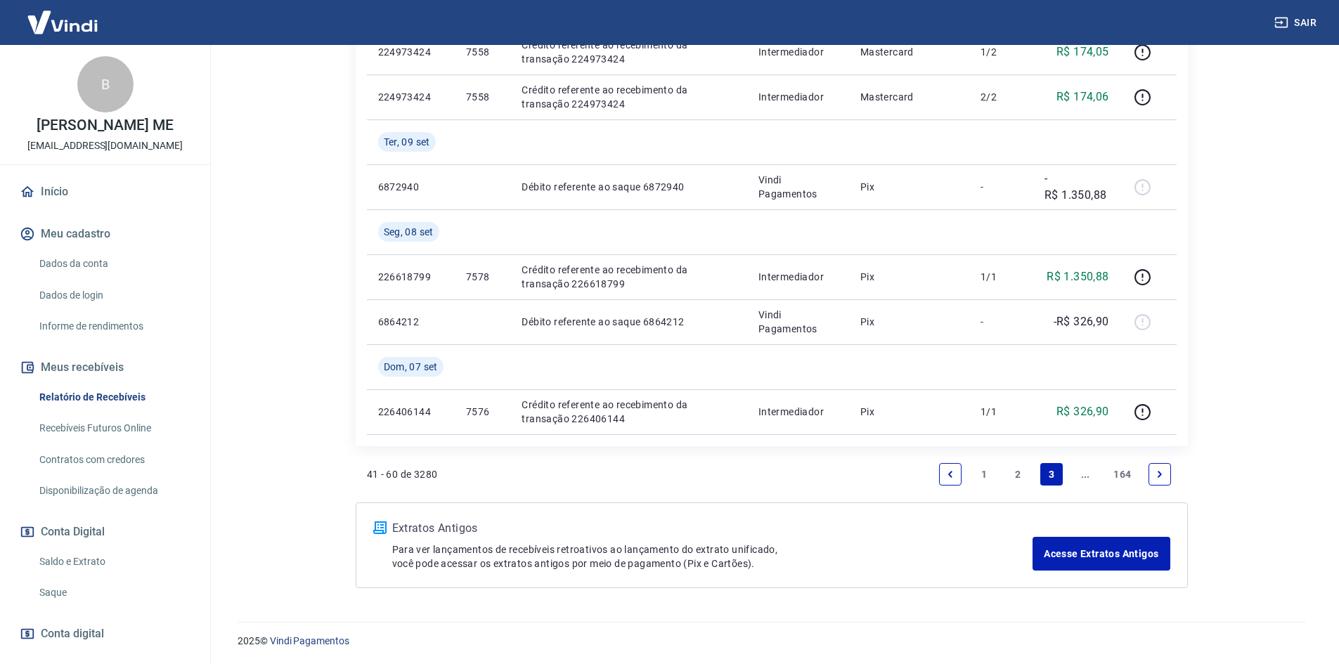
scroll to position [1183, 0]
click at [1082, 469] on link "..." at bounding box center [1085, 473] width 22 height 22
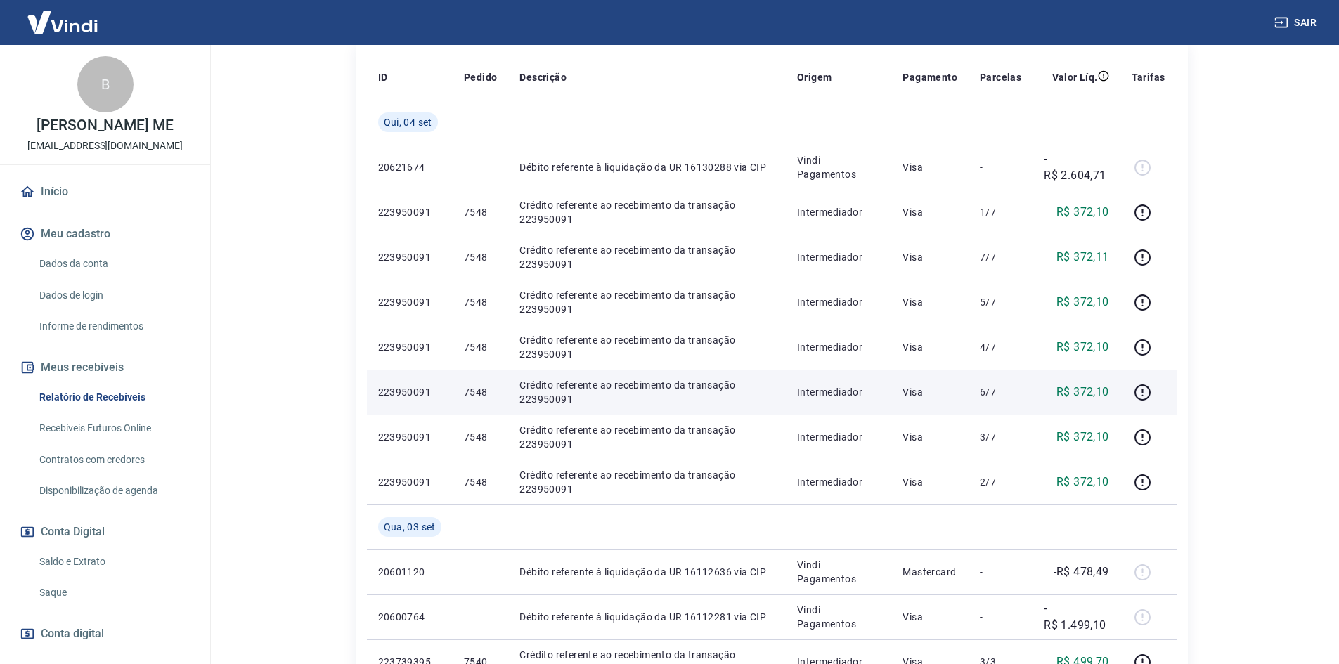
scroll to position [211, 0]
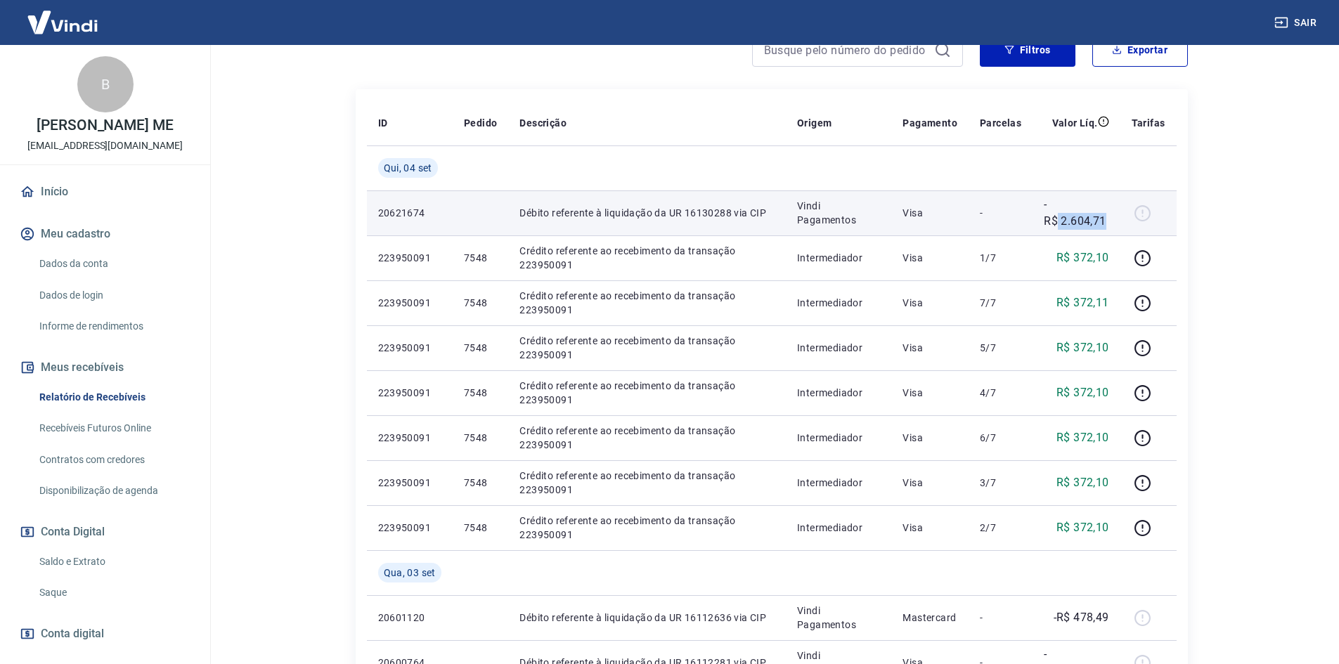
drag, startPoint x: 1056, startPoint y: 219, endPoint x: 1115, endPoint y: 221, distance: 59.1
click at [1115, 221] on td "-R$ 2.604,71" at bounding box center [1075, 212] width 87 height 45
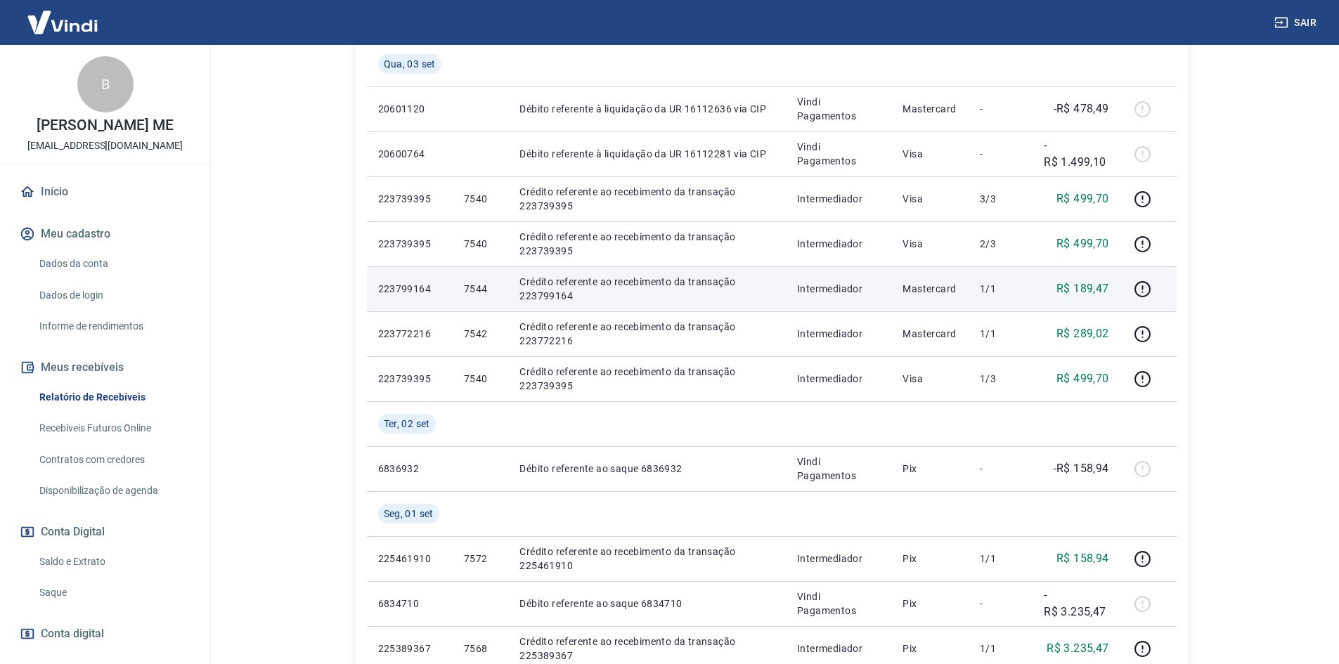
scroll to position [562, 0]
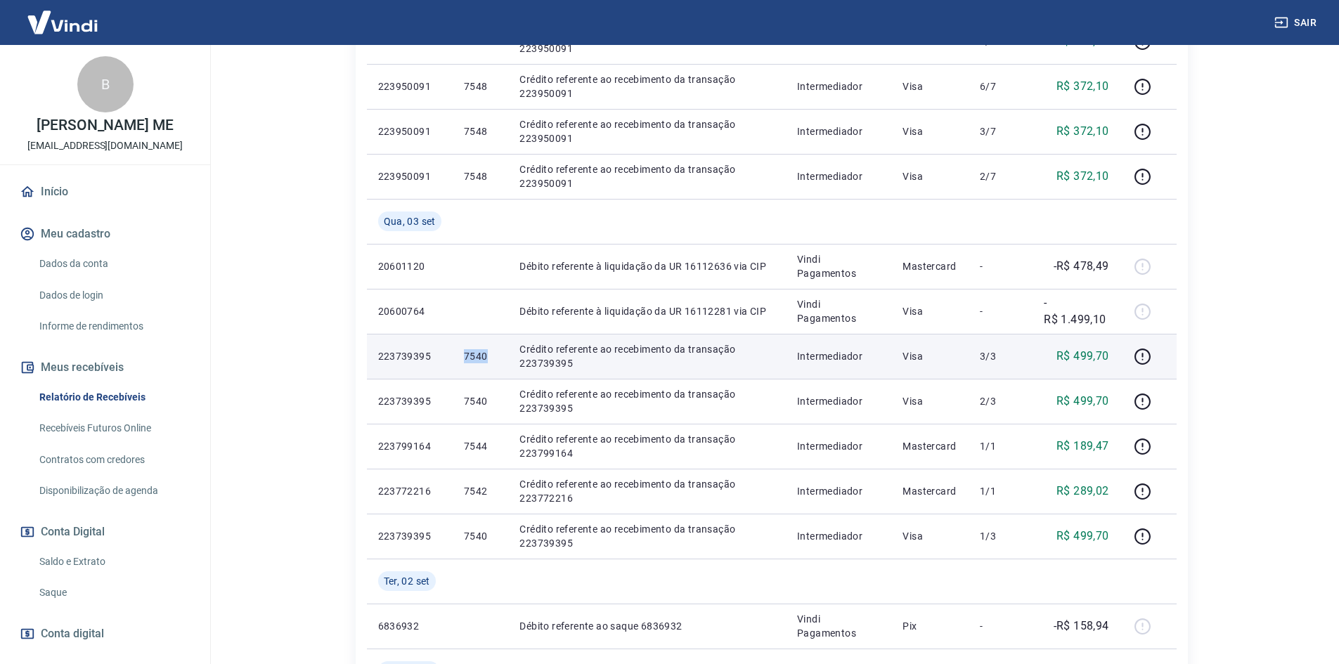
drag, startPoint x: 488, startPoint y: 356, endPoint x: 460, endPoint y: 361, distance: 28.5
click at [460, 361] on td "7540" at bounding box center [481, 356] width 56 height 45
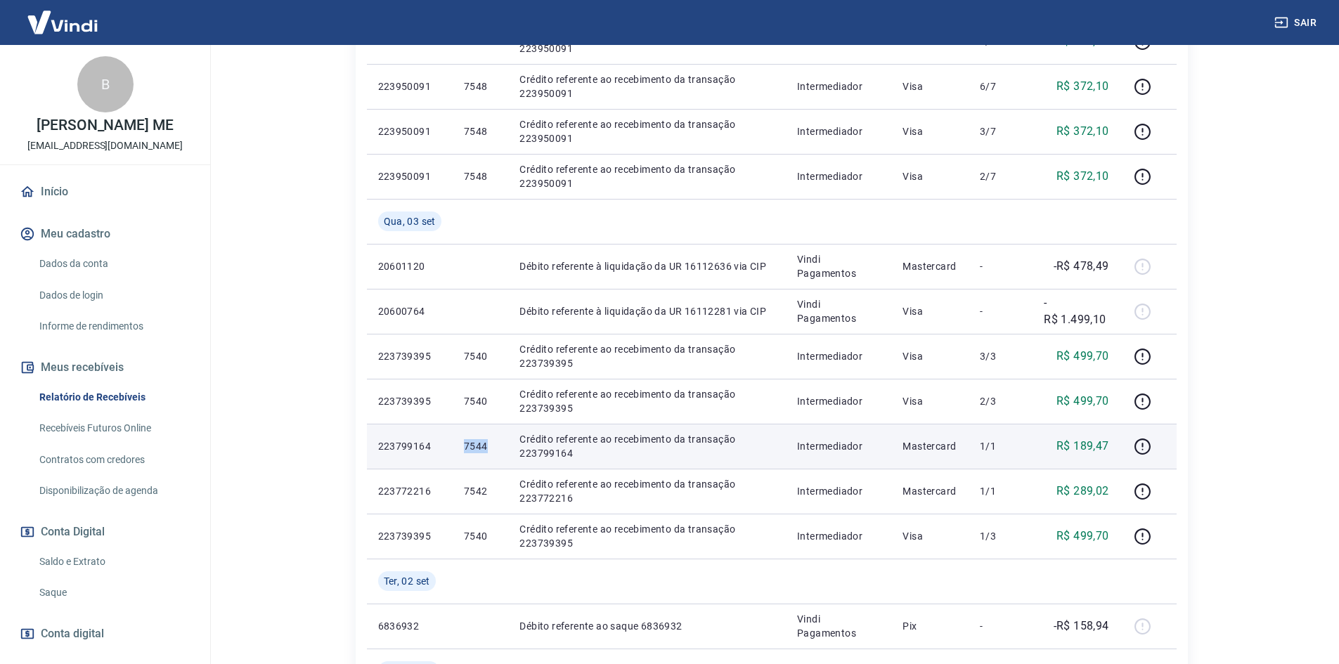
drag, startPoint x: 487, startPoint y: 443, endPoint x: 456, endPoint y: 444, distance: 31.0
click at [456, 444] on td "7544" at bounding box center [481, 446] width 56 height 45
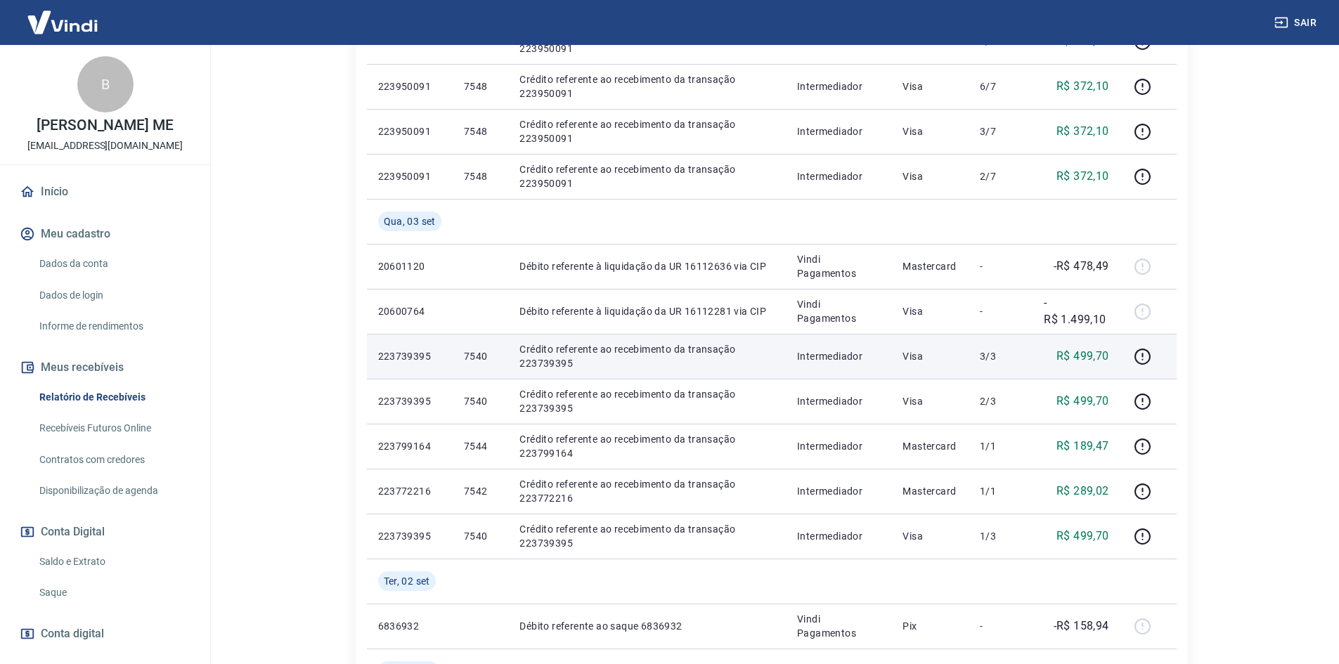
click at [482, 353] on p "7540" at bounding box center [480, 356] width 33 height 14
click at [488, 353] on p "7540" at bounding box center [480, 356] width 33 height 14
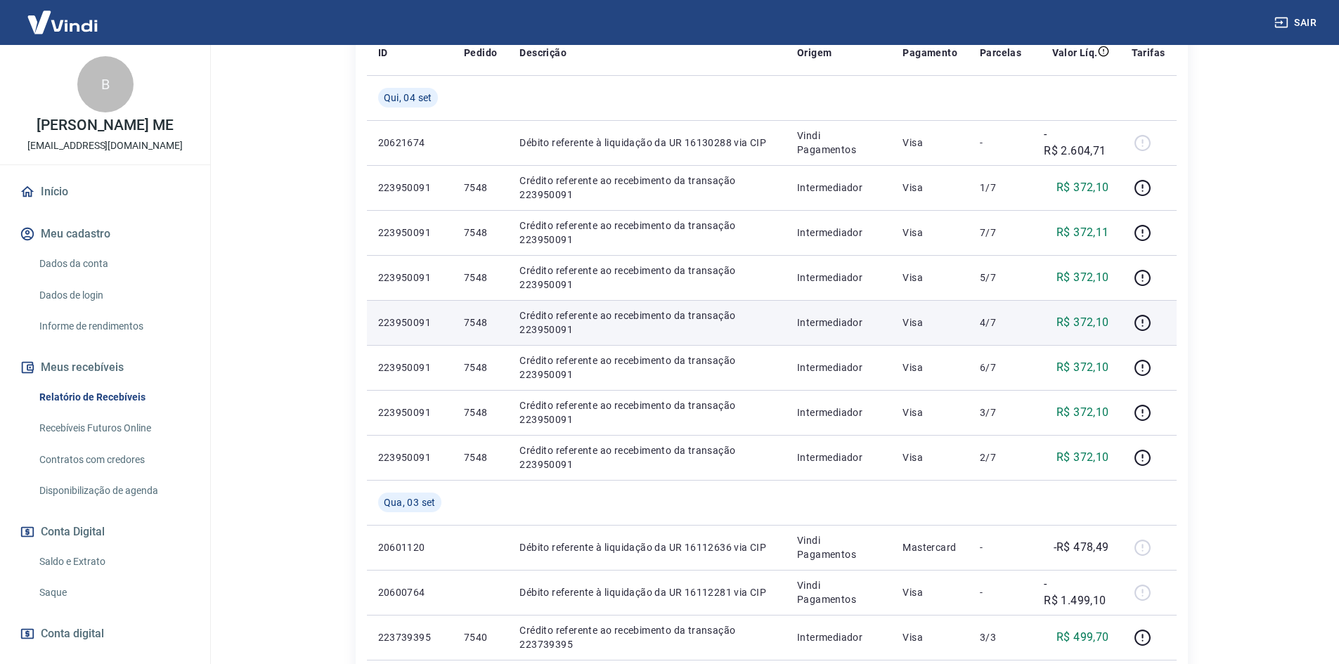
scroll to position [211, 0]
